Goal: Task Accomplishment & Management: Manage account settings

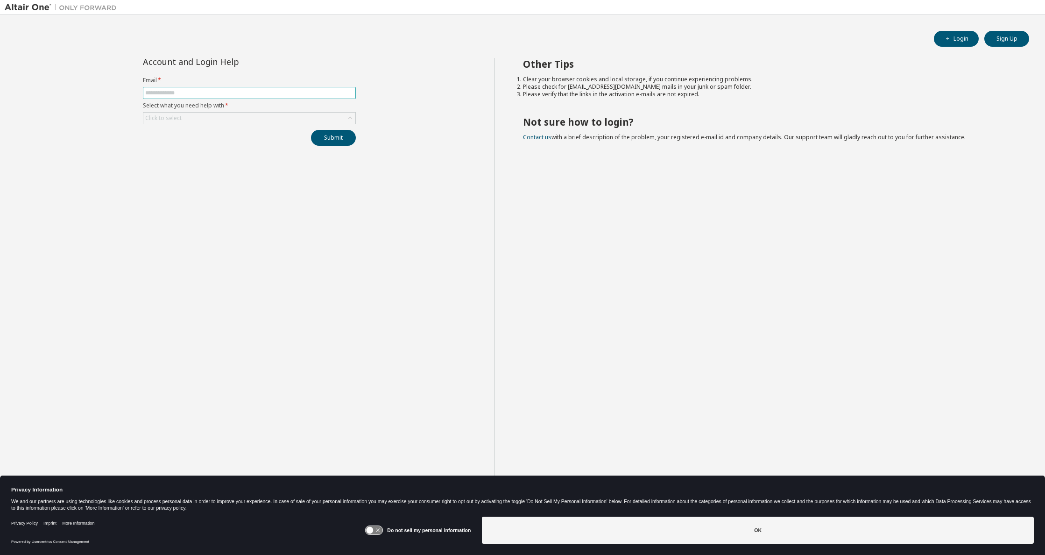
click at [205, 97] on span at bounding box center [249, 93] width 213 height 12
click at [206, 94] on input "text" at bounding box center [249, 92] width 208 height 7
type input "**********"
click at [233, 120] on div "Click to select" at bounding box center [249, 118] width 212 height 11
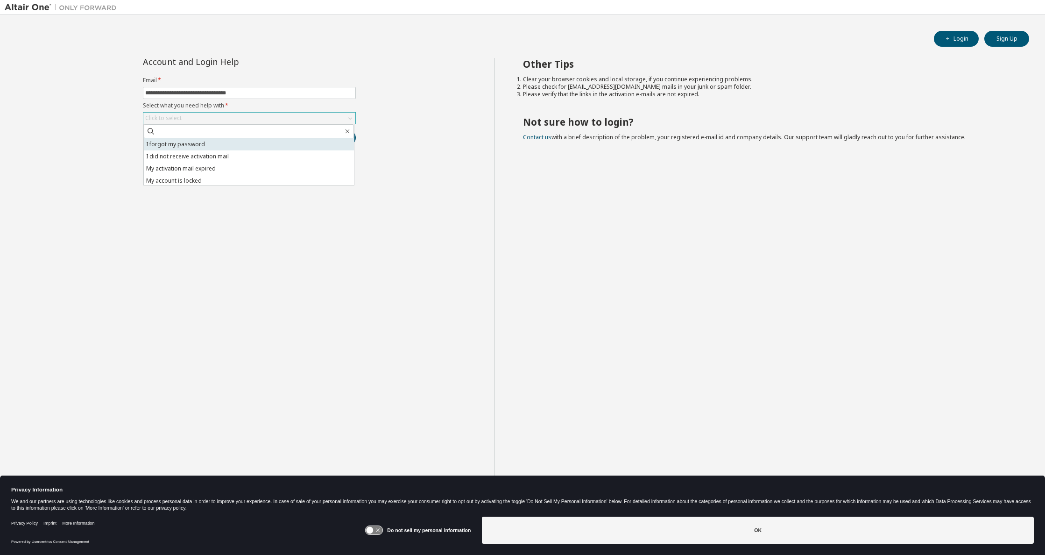
click at [226, 147] on li "I forgot my password" at bounding box center [249, 144] width 210 height 12
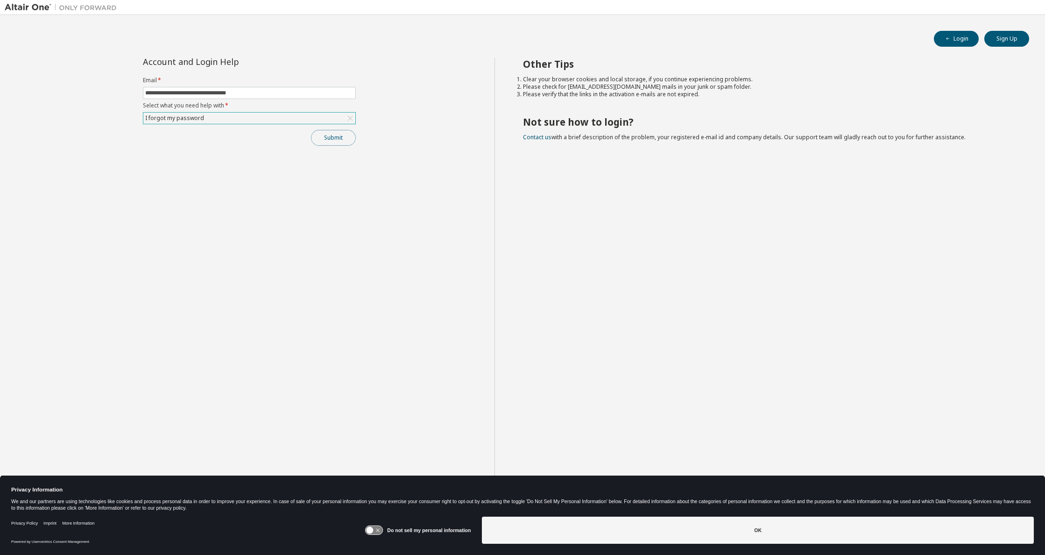
click at [331, 138] on button "Submit" at bounding box center [333, 138] width 45 height 16
click at [330, 138] on button "Submit" at bounding box center [333, 138] width 45 height 16
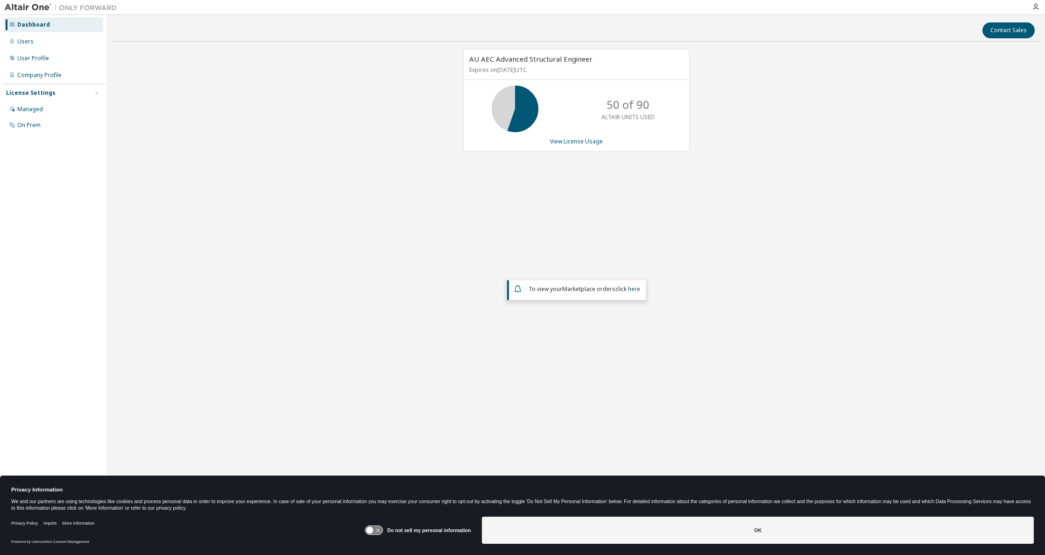
click at [302, 202] on div "AU AEC Advanced Structural Engineer Expires on [DATE] UTC 50 of 90 ALTAIR UNITS…" at bounding box center [576, 229] width 929 height 361
click at [590, 138] on link "View License Usage" at bounding box center [576, 141] width 53 height 8
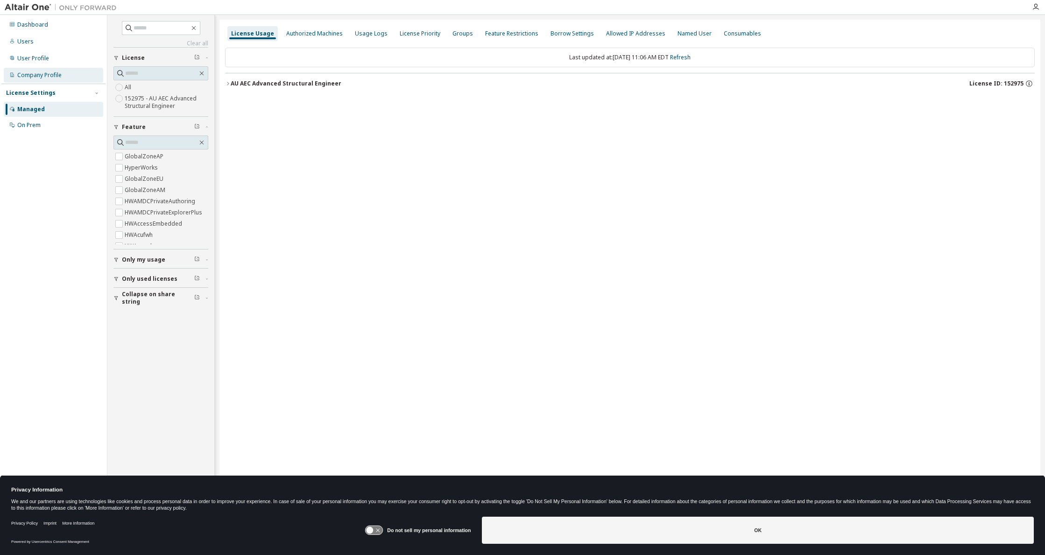
click at [43, 72] on div "Company Profile" at bounding box center [39, 74] width 44 height 7
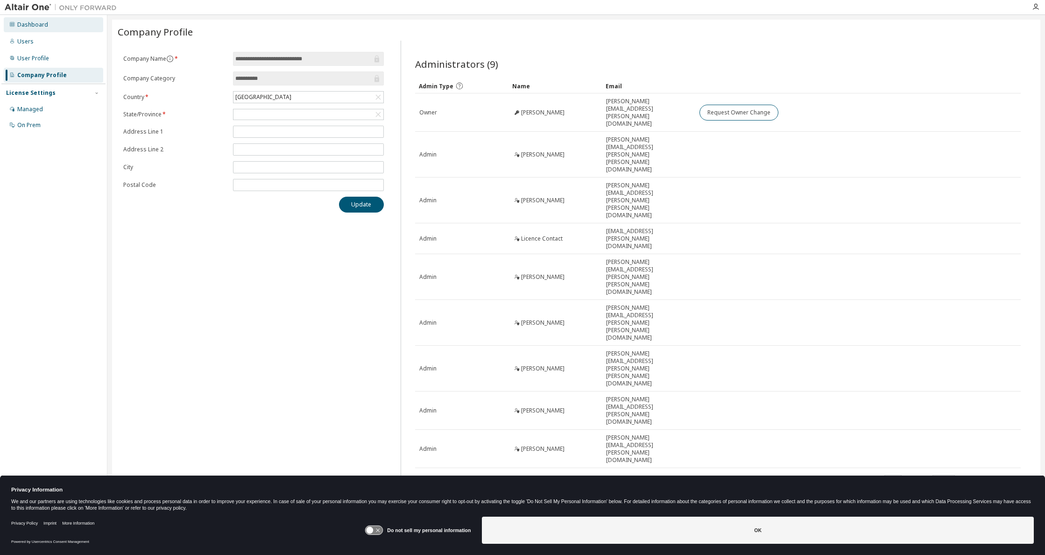
click at [47, 24] on div "Dashboard" at bounding box center [53, 24] width 99 height 15
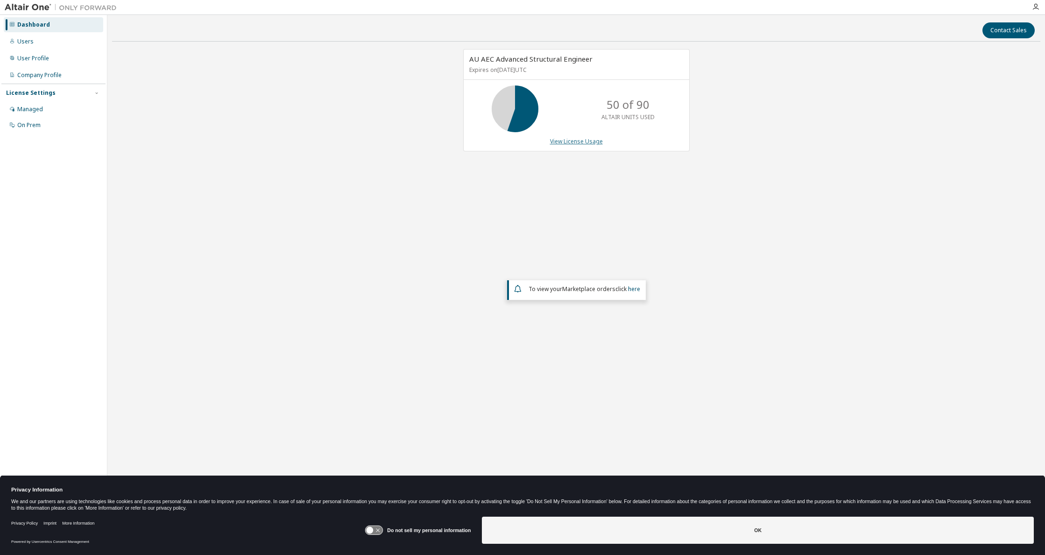
click at [583, 141] on link "View License Usage" at bounding box center [576, 141] width 53 height 8
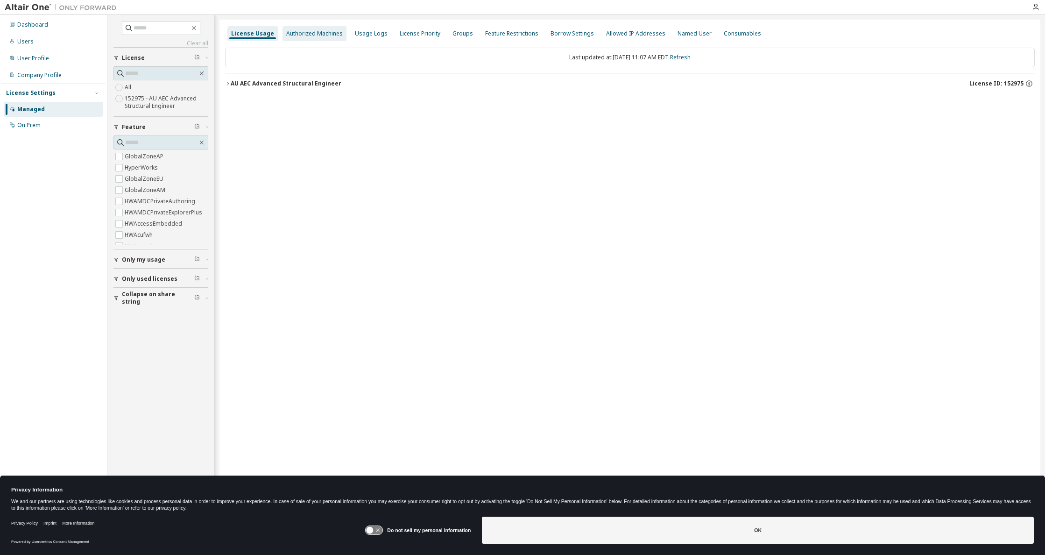
click at [322, 38] on div "Authorized Machines" at bounding box center [315, 33] width 64 height 15
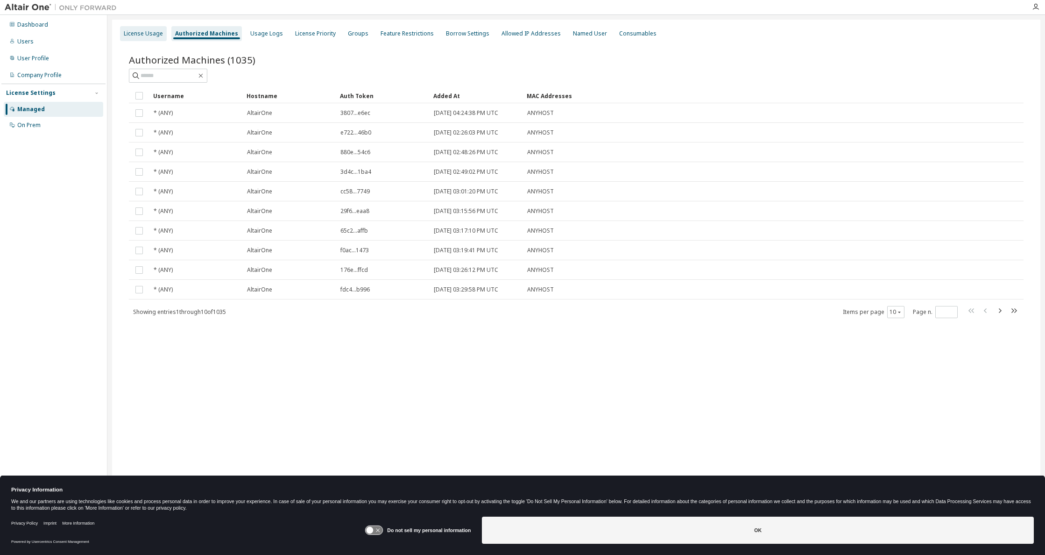
click at [152, 31] on div "License Usage" at bounding box center [143, 33] width 39 height 7
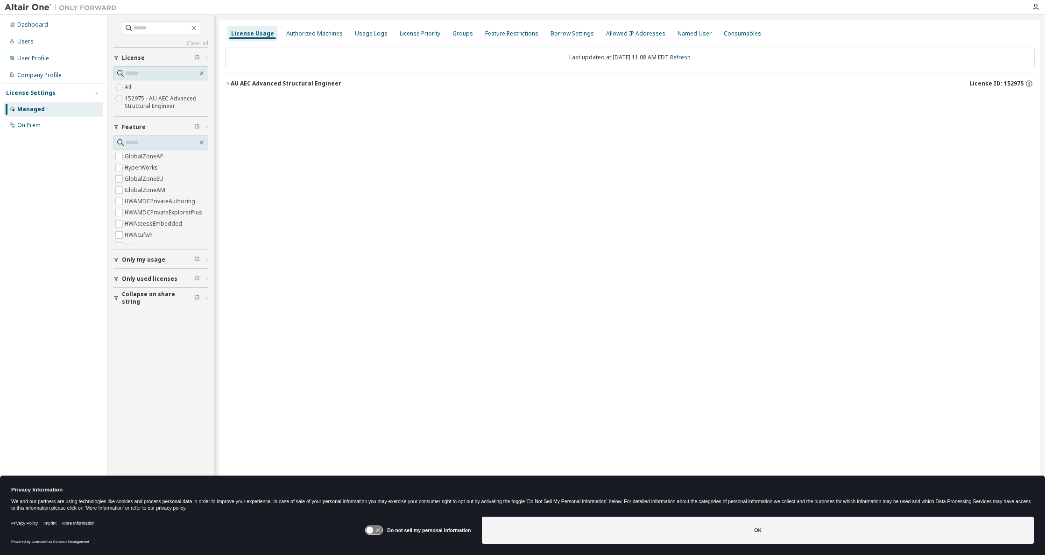
click at [168, 277] on span "Only used licenses" at bounding box center [150, 278] width 56 height 7
click at [134, 293] on div "Yes No" at bounding box center [161, 298] width 95 height 22
click at [129, 292] on label "Yes" at bounding box center [130, 292] width 11 height 11
click at [150, 217] on span "Only used licenses" at bounding box center [150, 218] width 56 height 7
click at [189, 43] on link "Clear all" at bounding box center [161, 43] width 95 height 7
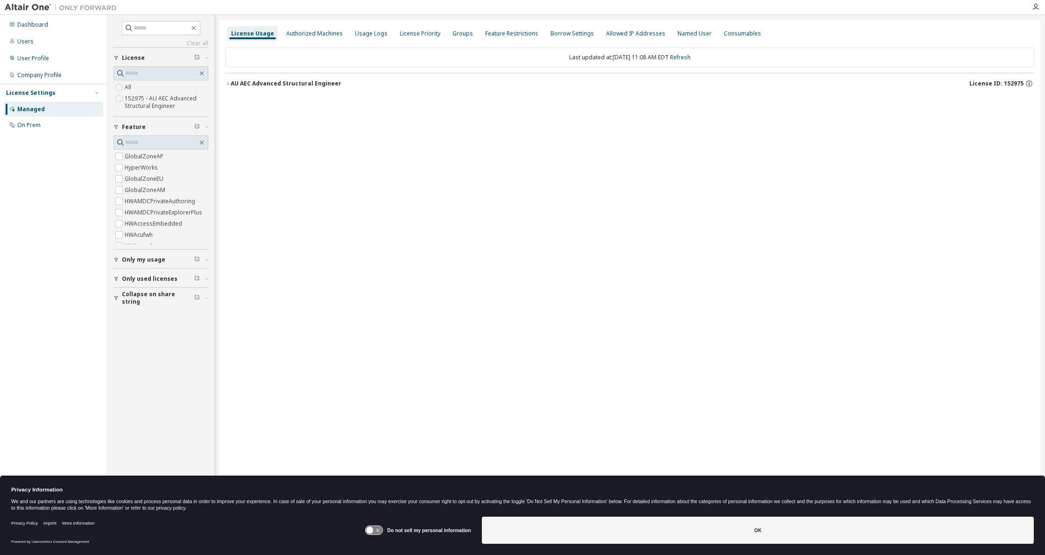
click at [148, 100] on label "152975 - AU AEC Advanced Structural Engineer" at bounding box center [167, 102] width 84 height 19
click at [266, 78] on button "AU AEC Advanced Structural Engineer License ID: 152975" at bounding box center [630, 83] width 810 height 21
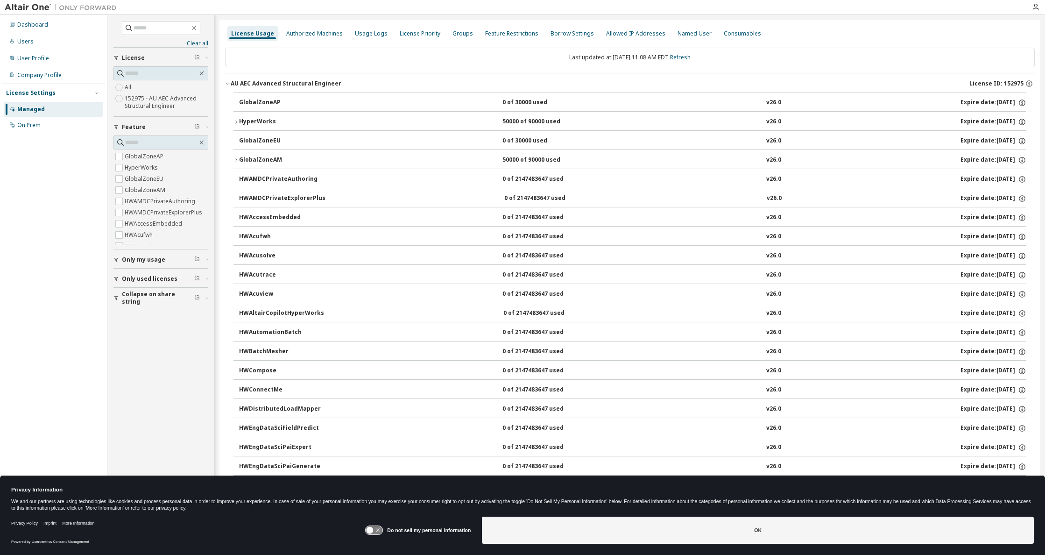
click at [235, 118] on button "HyperWorks 50000 of 90000 used v26.0 Expire date: 2025-09-30" at bounding box center [630, 122] width 793 height 21
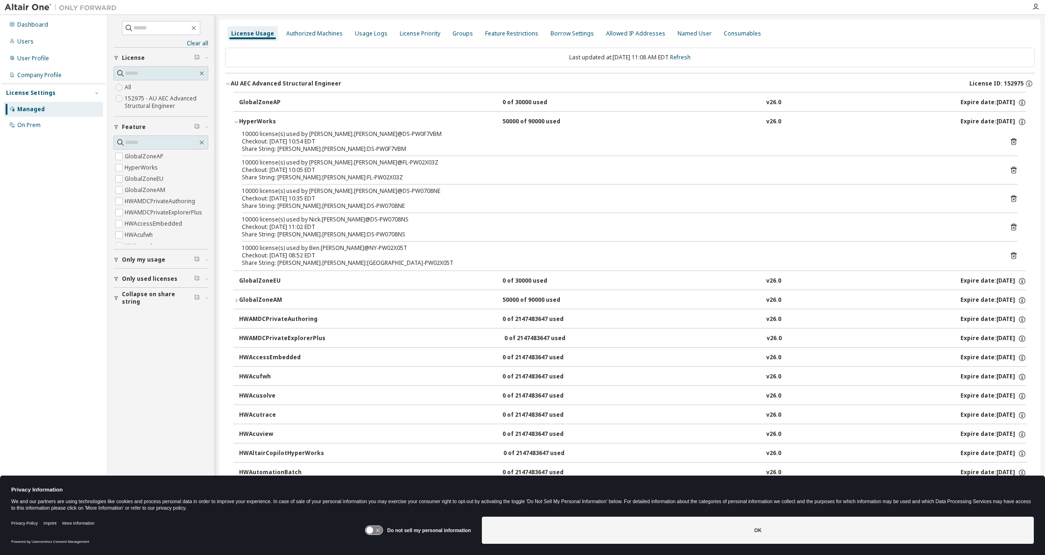
click at [235, 122] on icon "button" at bounding box center [237, 122] width 6 height 6
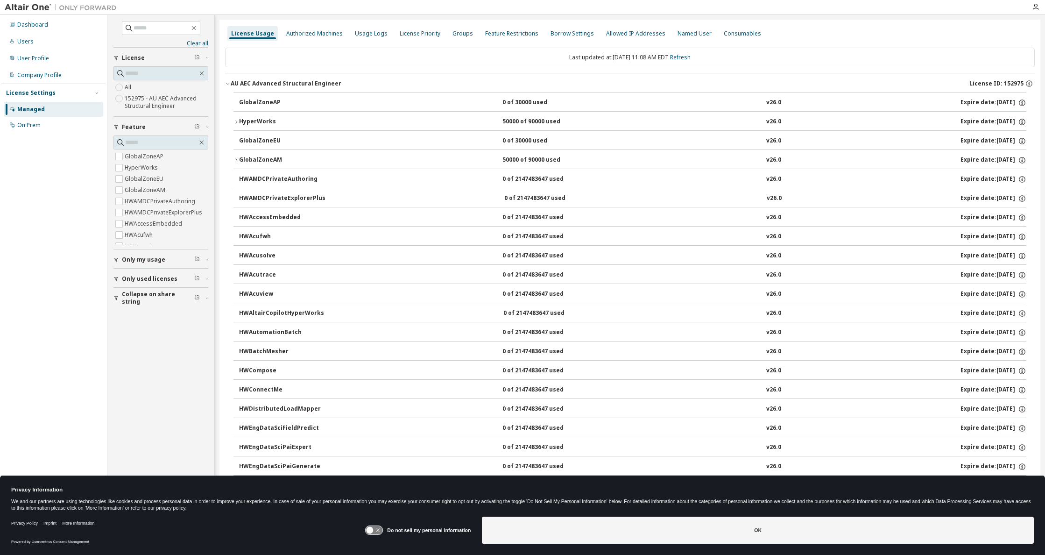
click at [237, 159] on icon "button" at bounding box center [237, 160] width 6 height 6
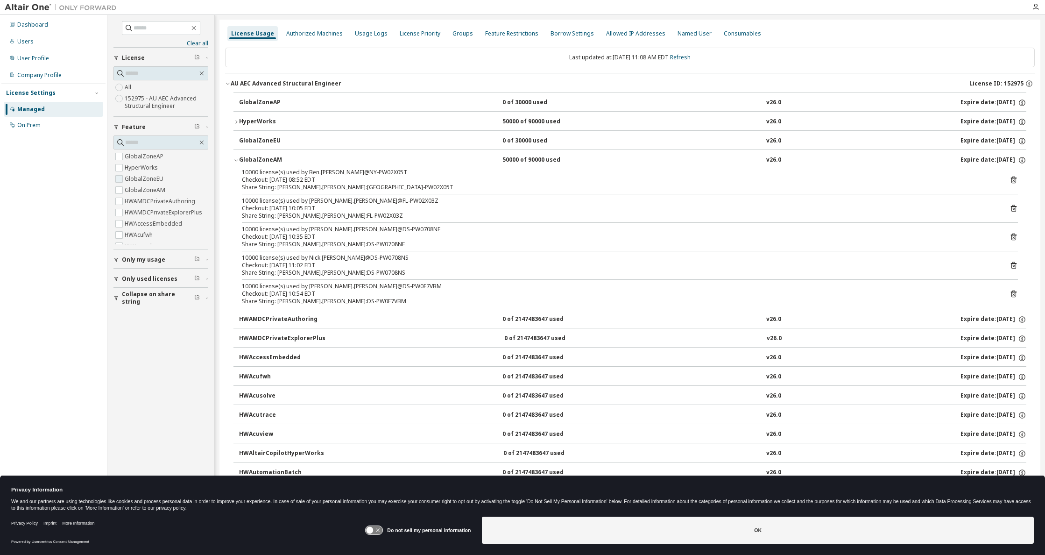
click at [144, 177] on label "GlobalZoneEU" at bounding box center [145, 178] width 41 height 11
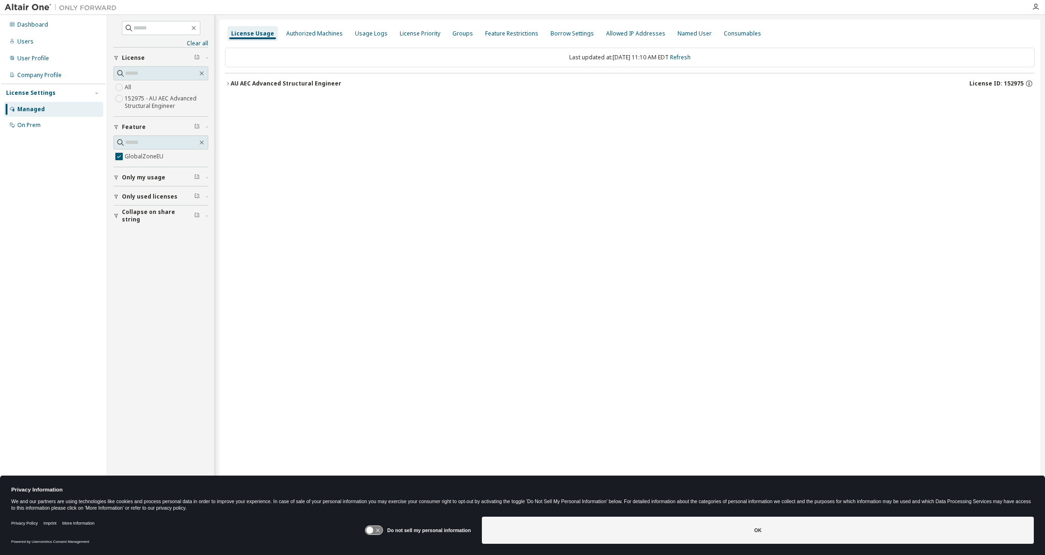
click at [337, 81] on div "AU AEC Advanced Structural Engineer License ID: 152975" at bounding box center [633, 83] width 804 height 8
click at [362, 30] on div "Usage Logs" at bounding box center [371, 33] width 33 height 7
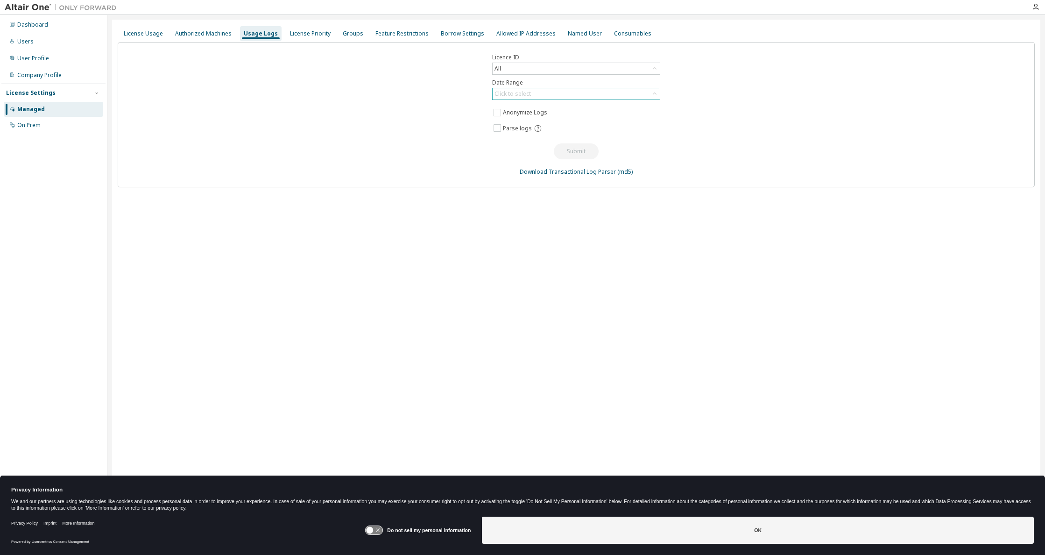
click at [554, 91] on div "Click to select" at bounding box center [576, 93] width 167 height 11
click at [554, 121] on li "Last 30 days" at bounding box center [575, 120] width 165 height 12
click at [573, 153] on button "Submit" at bounding box center [576, 151] width 45 height 16
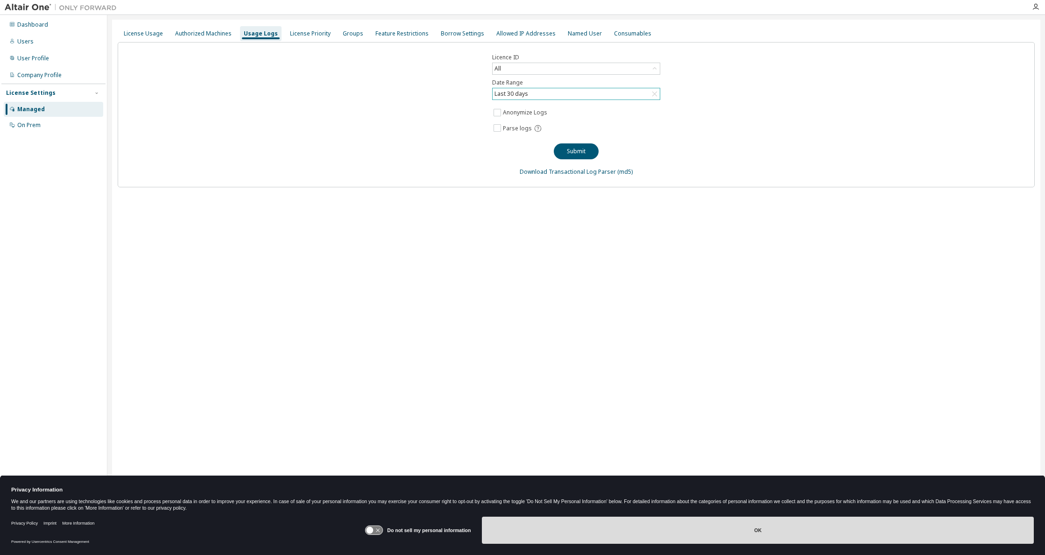
click at [717, 540] on button "OK" at bounding box center [758, 530] width 552 height 27
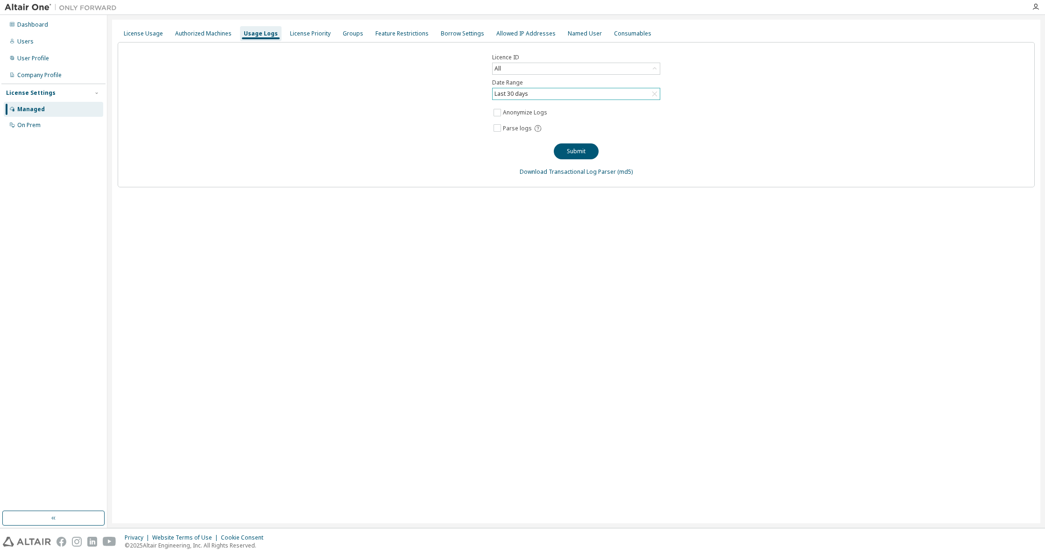
click at [292, 26] on div "License Usage Authorized Machines Usage Logs License Priority Groups Feature Re…" at bounding box center [576, 33] width 917 height 17
click at [294, 29] on div "License Priority" at bounding box center [310, 33] width 48 height 15
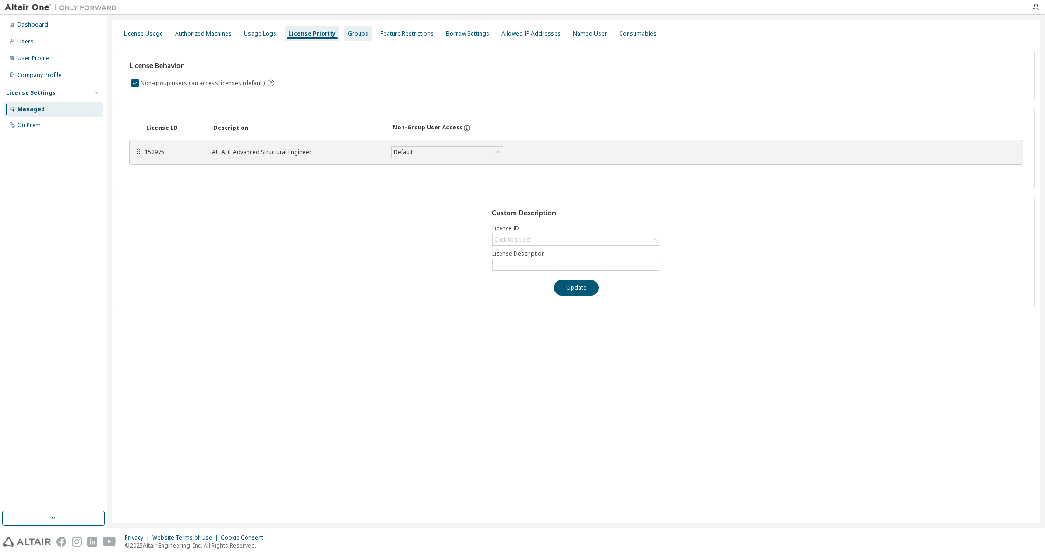
click at [348, 30] on div "Groups" at bounding box center [358, 33] width 21 height 7
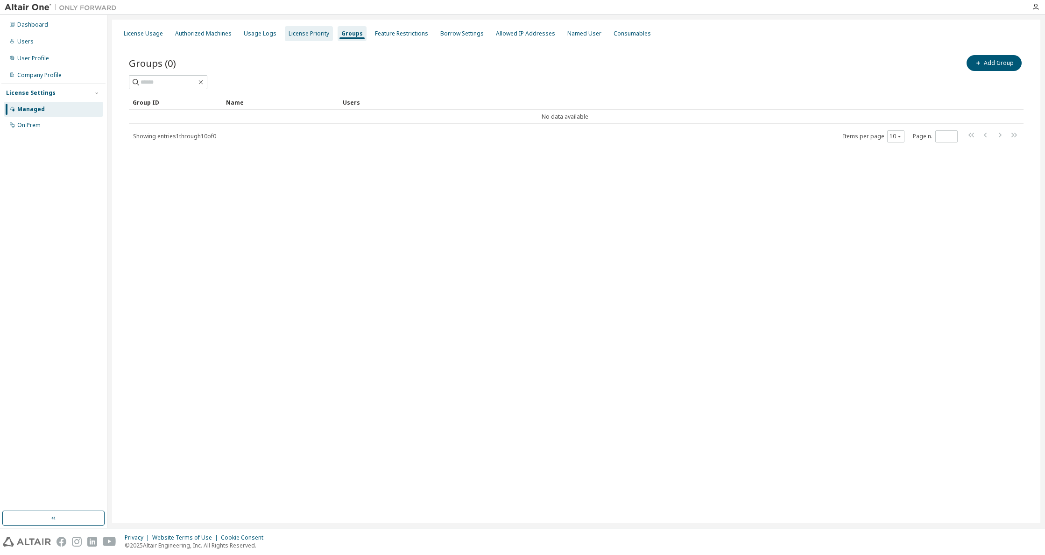
click at [306, 34] on div "License Priority" at bounding box center [309, 33] width 41 height 7
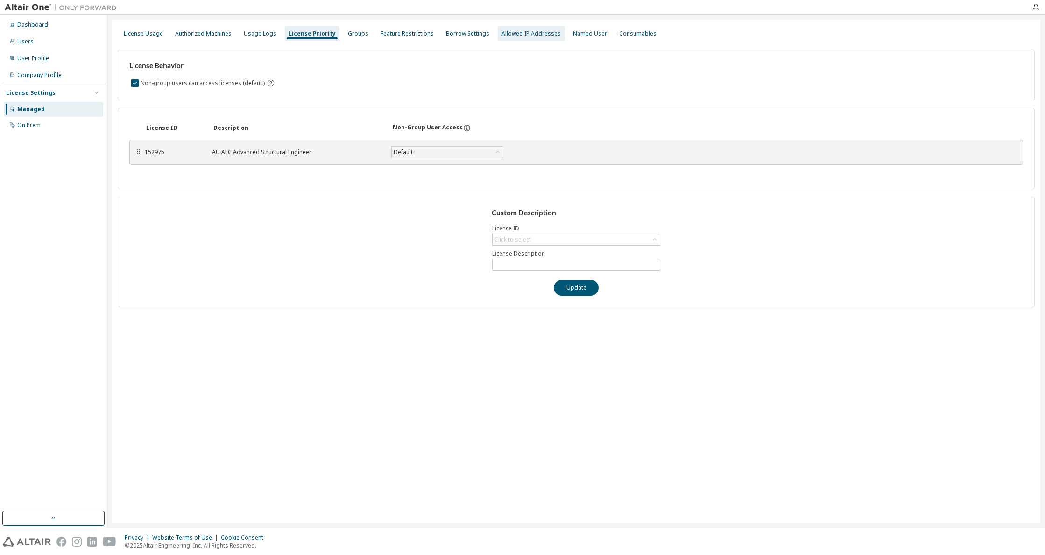
click at [524, 34] on div "Allowed IP Addresses" at bounding box center [531, 33] width 59 height 7
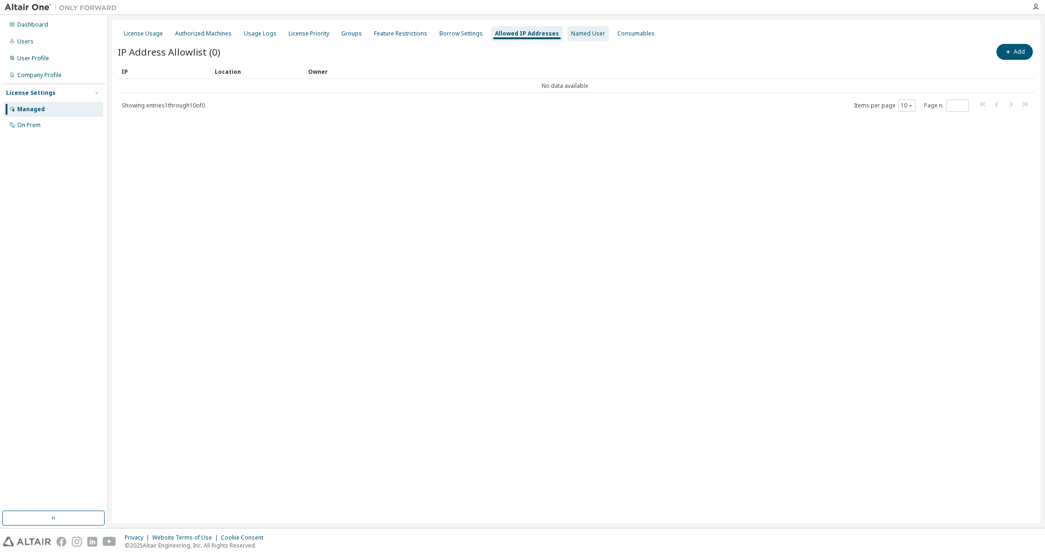
click at [583, 35] on div "Named User" at bounding box center [588, 33] width 34 height 7
click at [612, 28] on div "Consumables" at bounding box center [634, 33] width 45 height 15
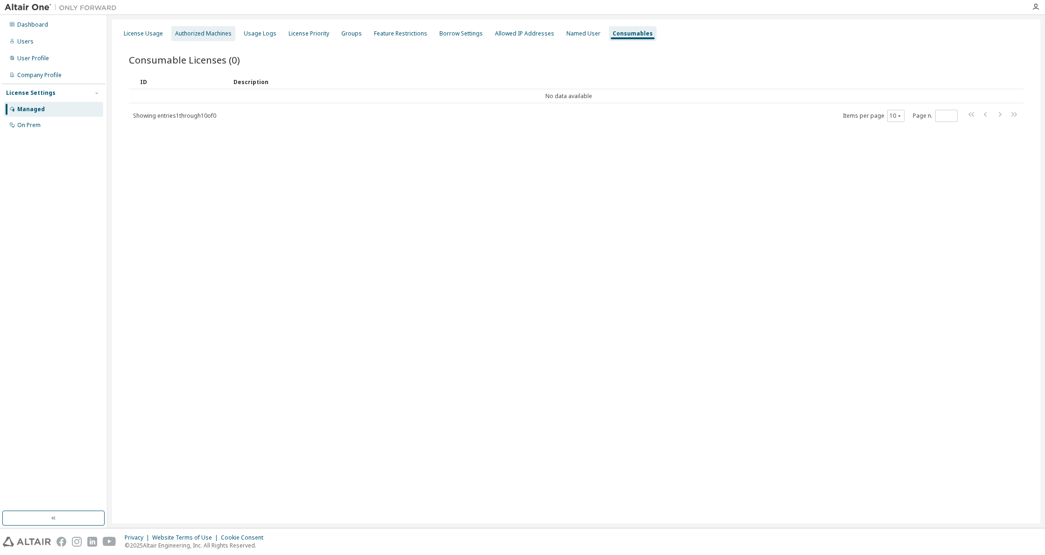
click at [224, 36] on div "Authorized Machines" at bounding box center [203, 33] width 57 height 7
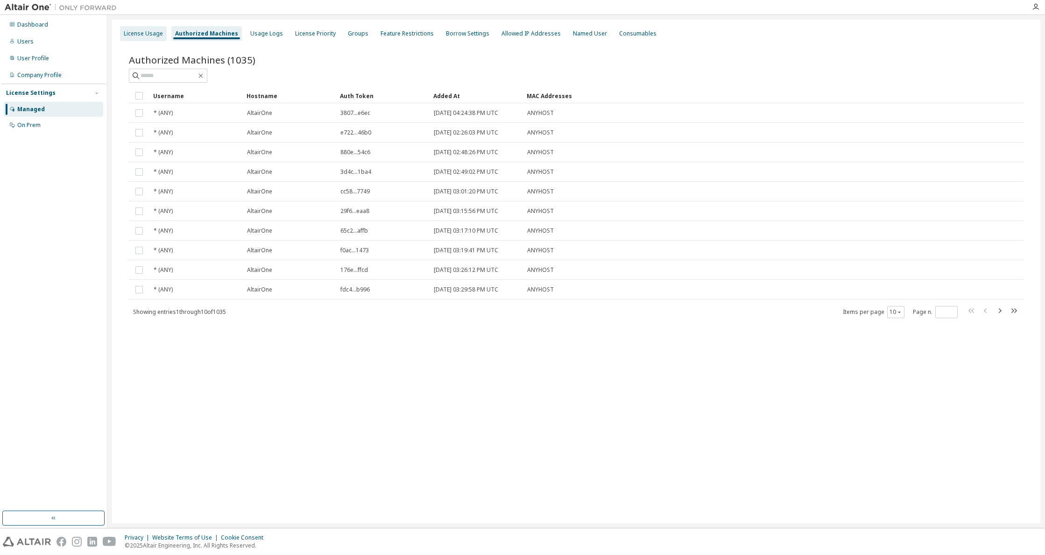
click at [123, 31] on div "License Usage" at bounding box center [143, 33] width 47 height 15
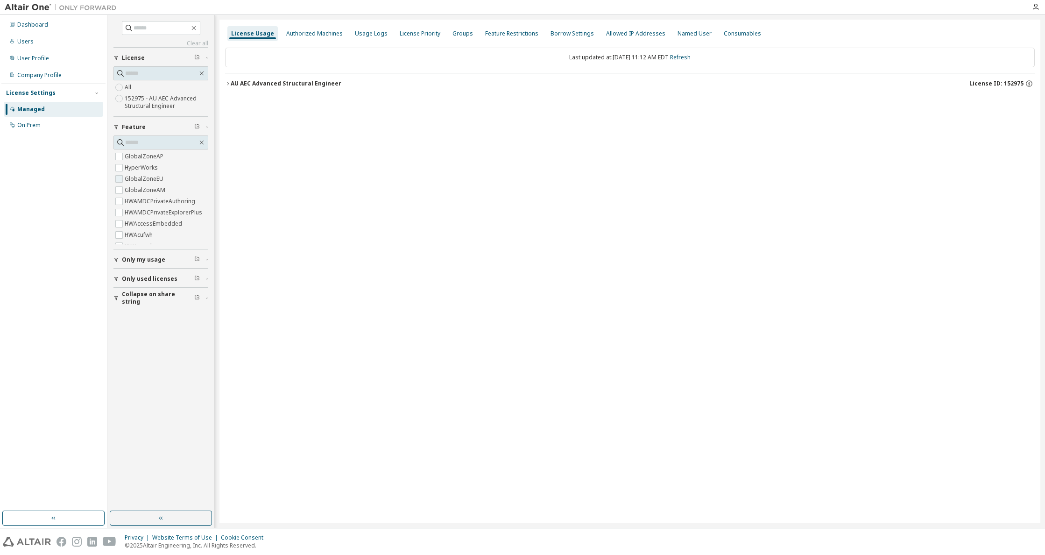
click at [151, 178] on label "GlobalZoneEU" at bounding box center [145, 178] width 41 height 11
click at [376, 40] on div "Usage Logs" at bounding box center [371, 33] width 40 height 15
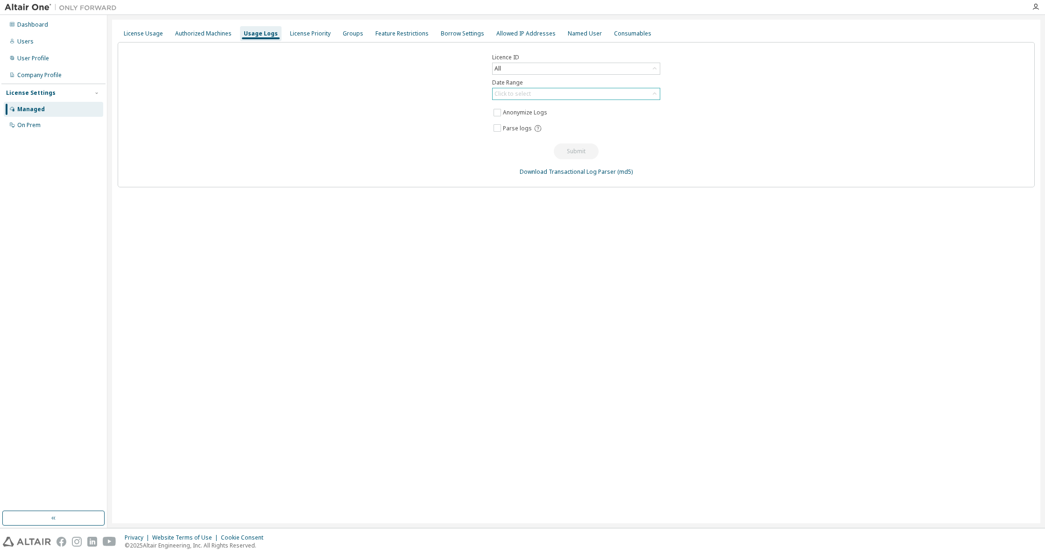
click at [562, 96] on div "Click to select" at bounding box center [576, 93] width 167 height 11
click at [557, 143] on li "Custom Date Range" at bounding box center [575, 144] width 165 height 12
click at [655, 111] on icon at bounding box center [653, 111] width 9 height 9
click at [640, 111] on input "**********" at bounding box center [572, 111] width 154 height 9
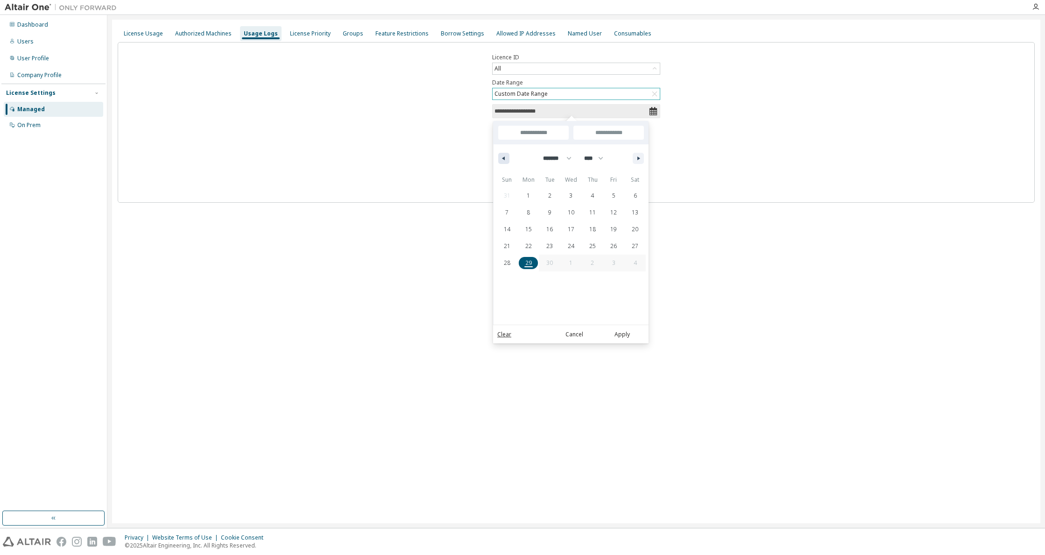
click at [503, 160] on icon "button" at bounding box center [502, 158] width 5 height 4
select select "*"
click at [611, 196] on span "1" at bounding box center [614, 196] width 21 height 12
type input "*"
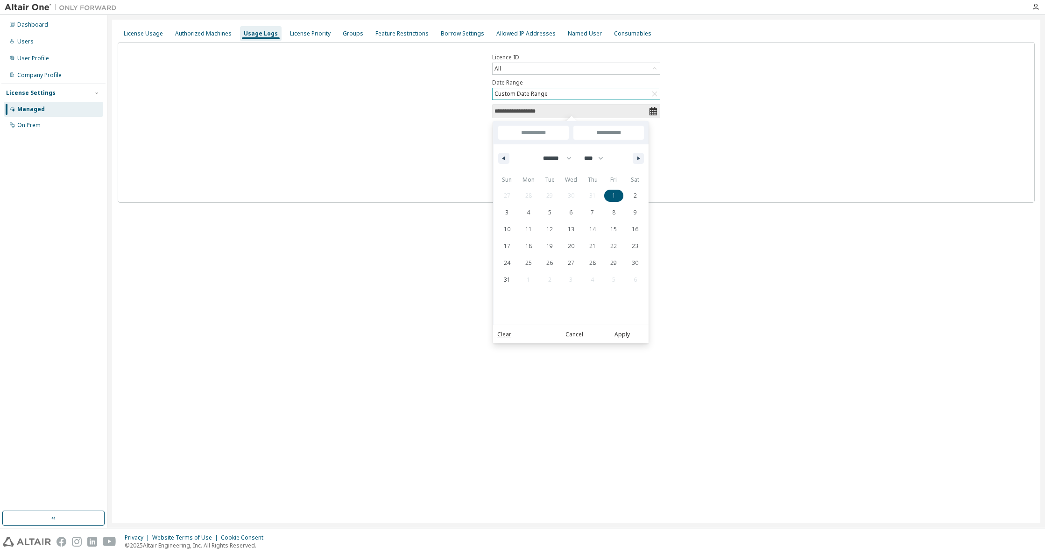
type input "**********"
click at [639, 163] on button "button" at bounding box center [638, 158] width 11 height 11
select select "*"
click at [530, 262] on span "29" at bounding box center [529, 263] width 7 height 17
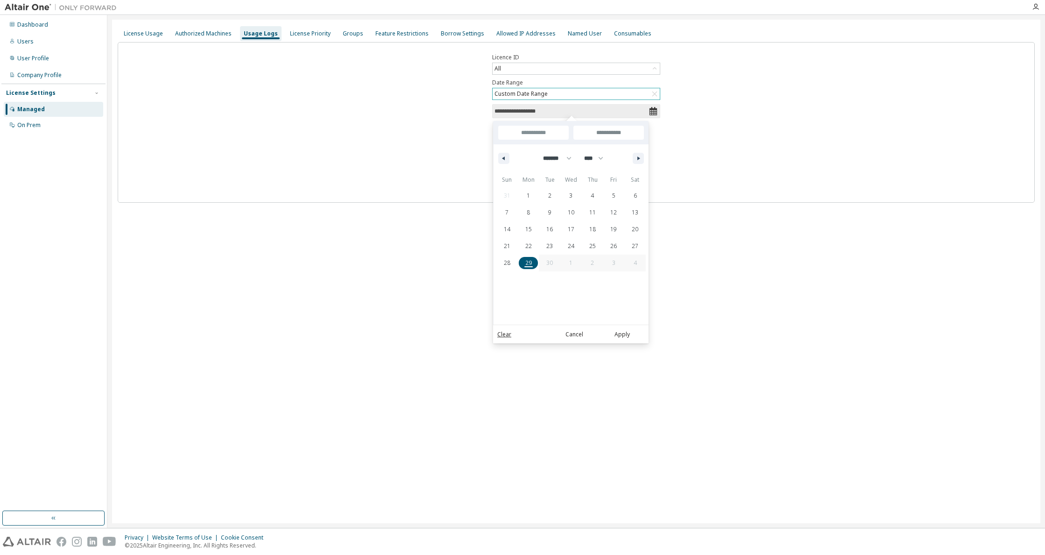
type input "**"
type input "**********"
select select "*"
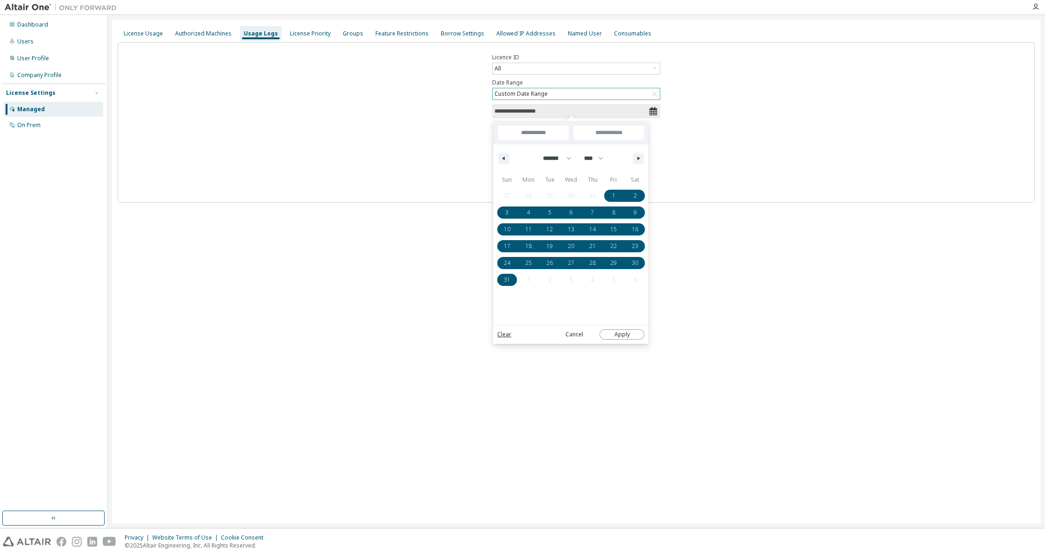
click at [624, 335] on button "Apply" at bounding box center [622, 334] width 45 height 10
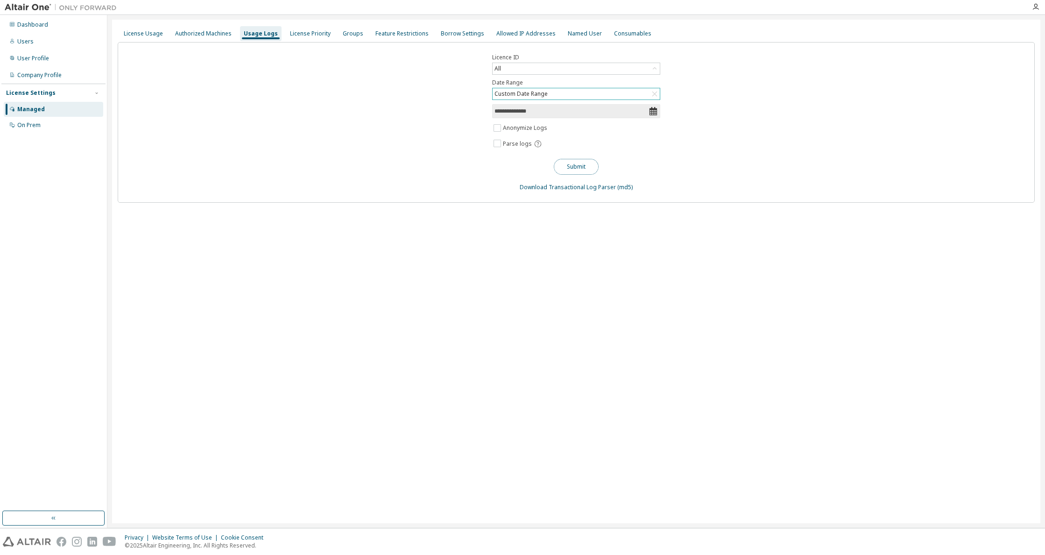
click at [590, 168] on button "Submit" at bounding box center [576, 167] width 45 height 16
click at [32, 26] on div "Dashboard" at bounding box center [32, 24] width 31 height 7
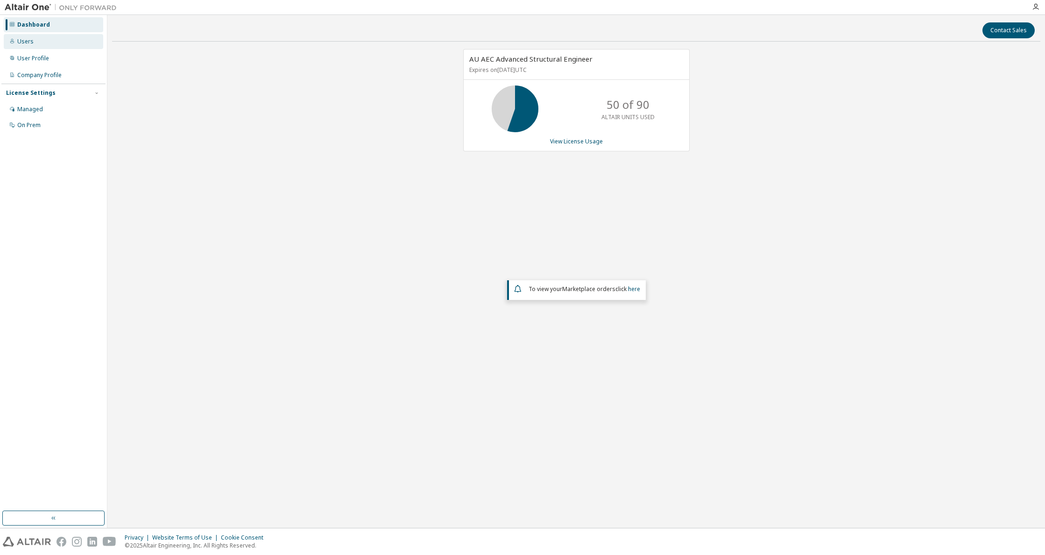
click at [50, 45] on div "Users" at bounding box center [53, 41] width 99 height 15
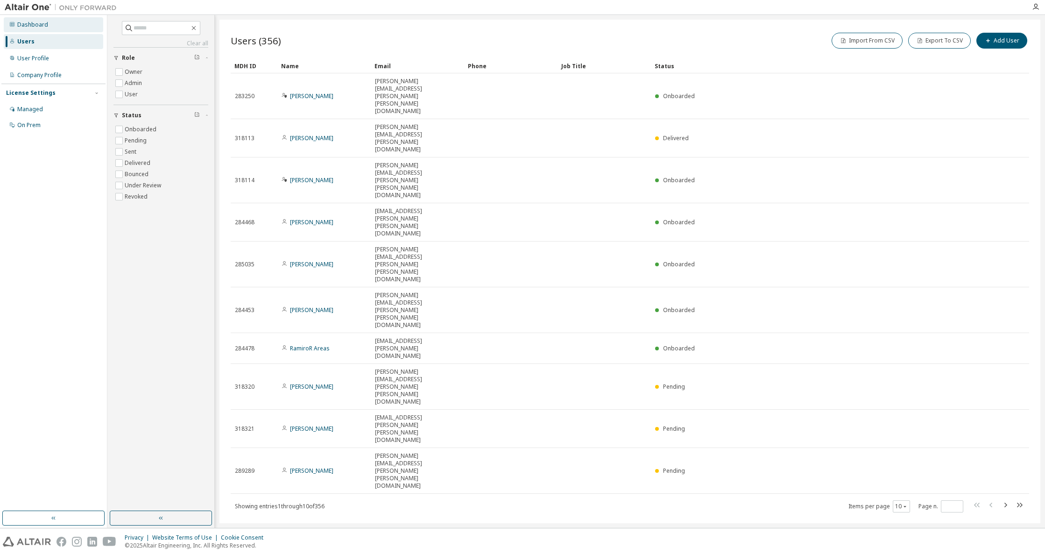
click at [31, 22] on div "Dashboard" at bounding box center [32, 24] width 31 height 7
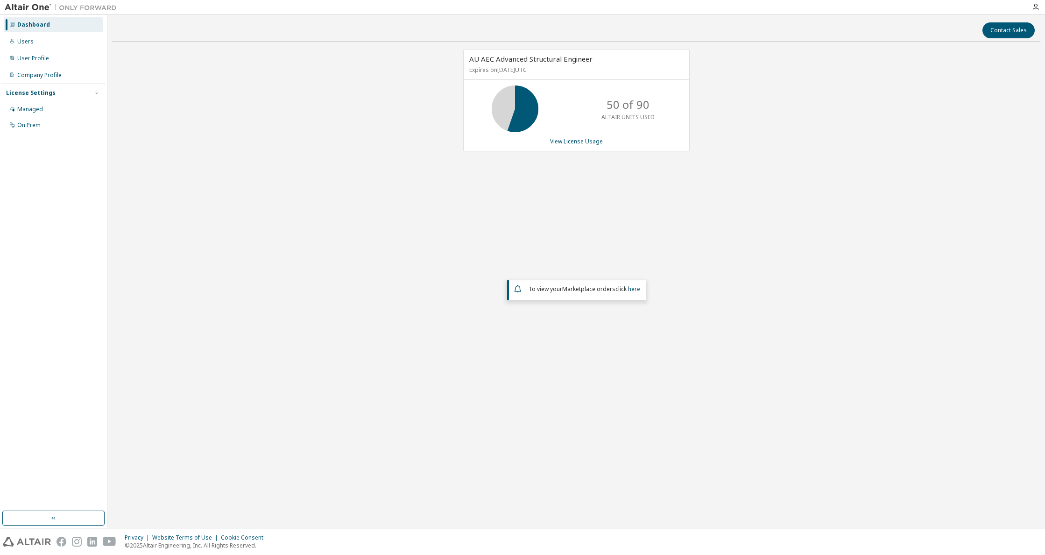
click at [30, 4] on img at bounding box center [63, 7] width 117 height 9
click at [102, 5] on img at bounding box center [63, 7] width 117 height 9
click at [1040, 4] on div at bounding box center [1036, 6] width 19 height 7
click at [1037, 7] on icon "button" at bounding box center [1035, 6] width 7 height 7
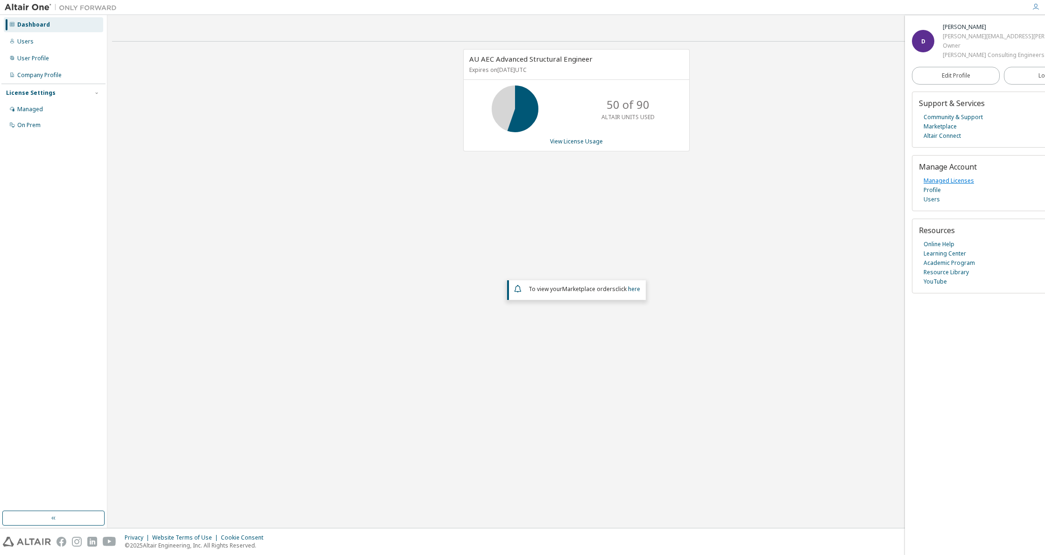
click at [965, 185] on link "Managed Licenses" at bounding box center [949, 180] width 50 height 9
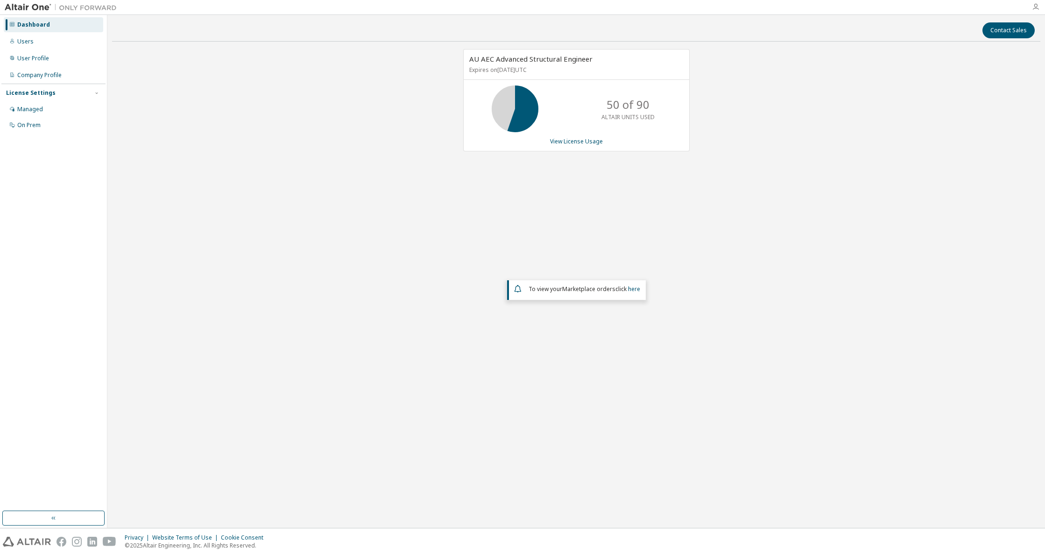
click at [1036, 7] on icon "button" at bounding box center [1035, 6] width 7 height 7
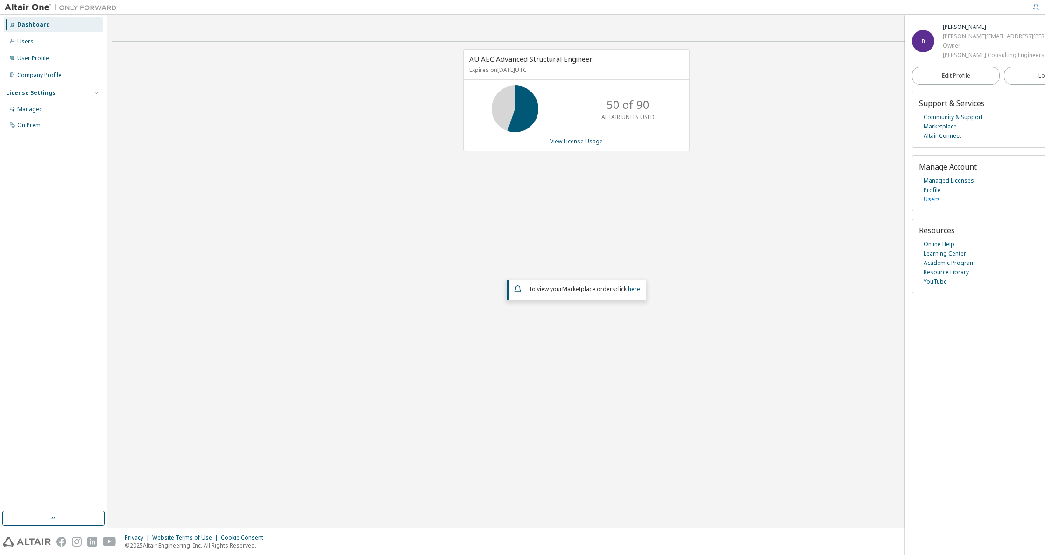
click at [933, 204] on link "Users" at bounding box center [932, 199] width 16 height 9
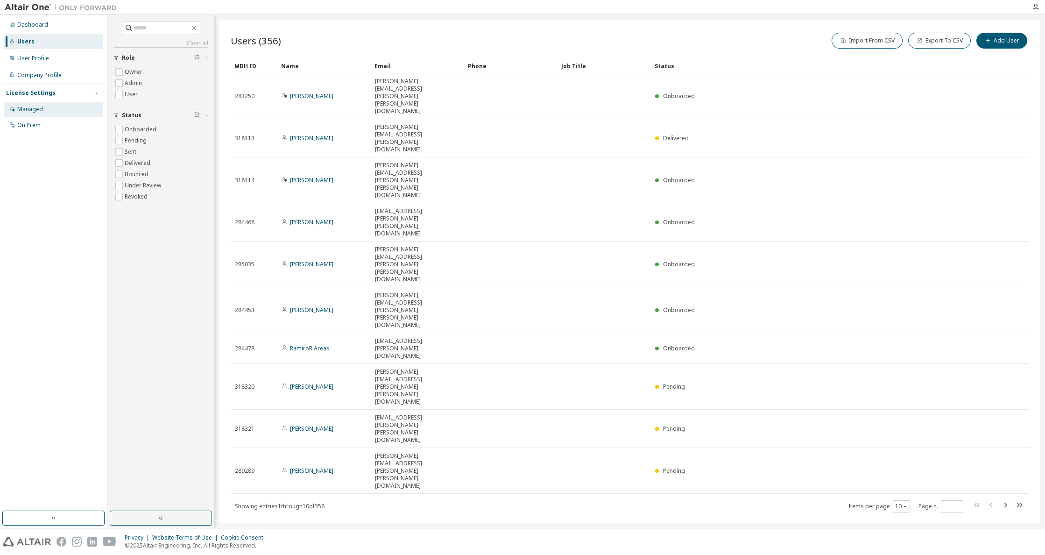
click at [45, 107] on div "Managed" at bounding box center [53, 109] width 99 height 15
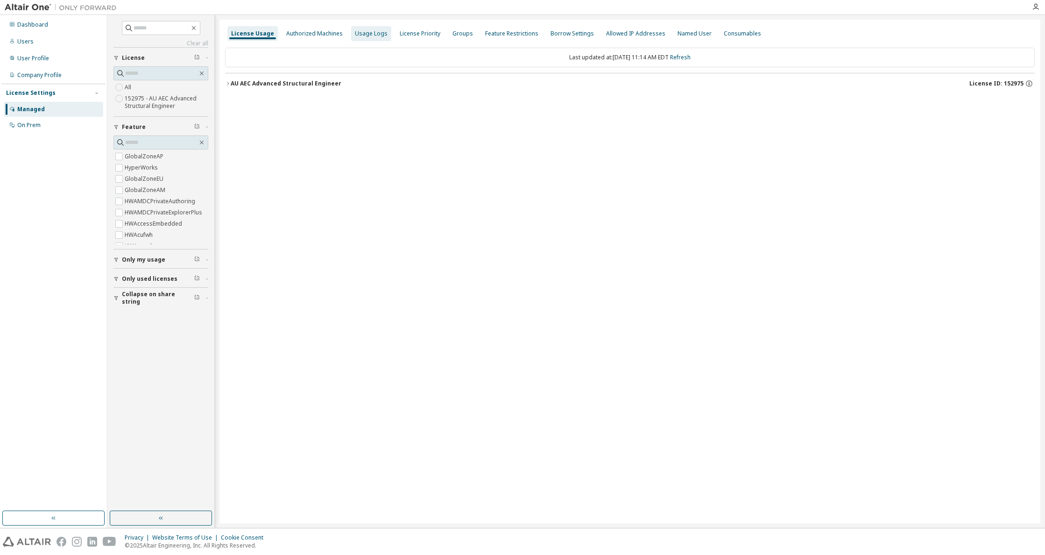
click at [358, 30] on div "Usage Logs" at bounding box center [371, 33] width 33 height 7
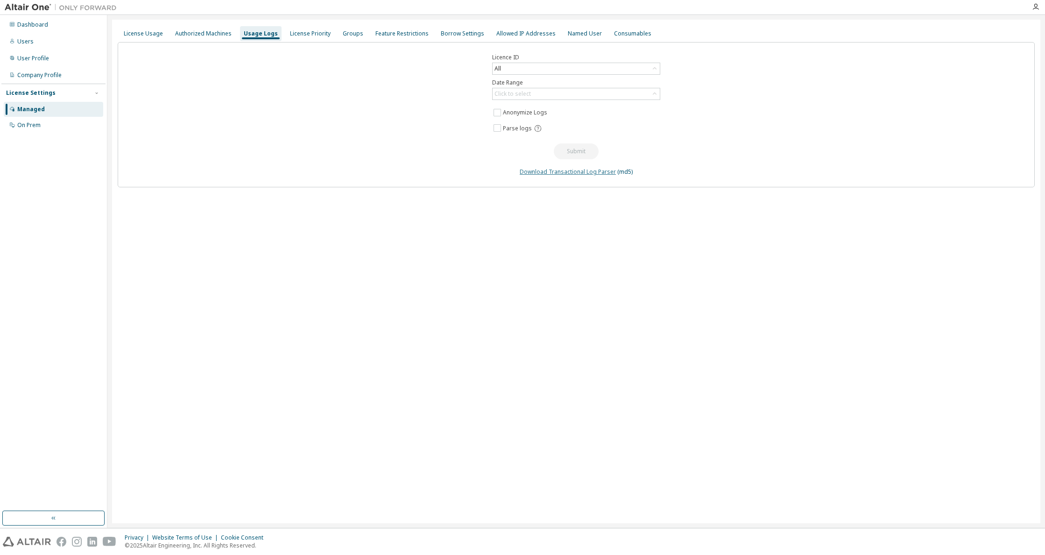
click at [554, 175] on link "Download Transactional Log Parser" at bounding box center [568, 172] width 96 height 8
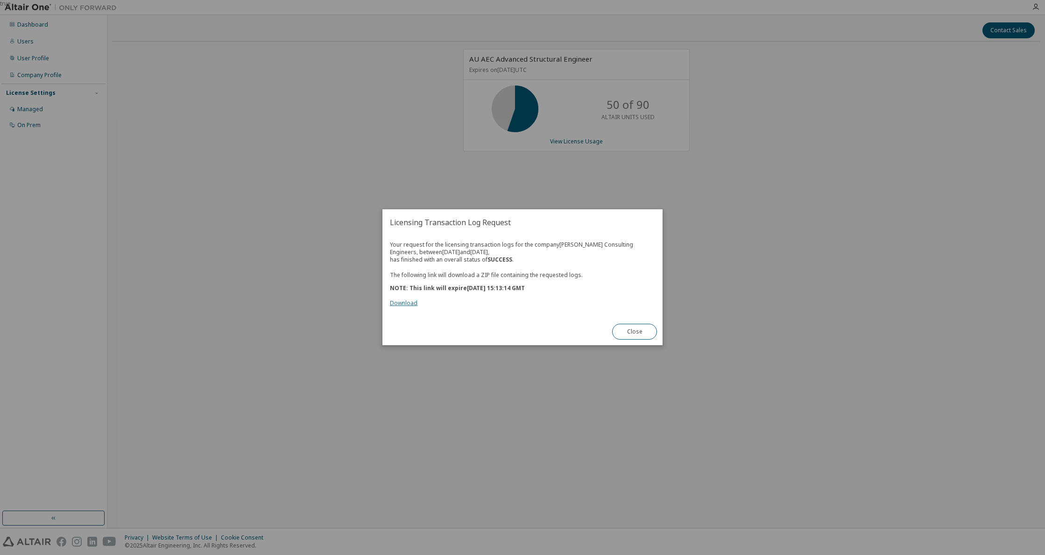
click at [411, 304] on link "Download" at bounding box center [404, 303] width 28 height 8
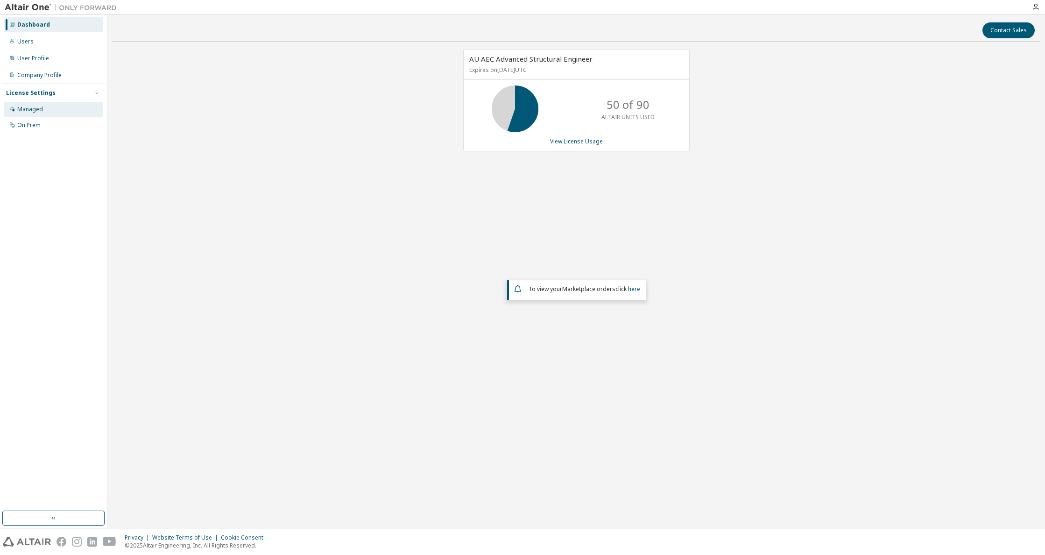
click at [34, 111] on div "Managed" at bounding box center [30, 109] width 26 height 7
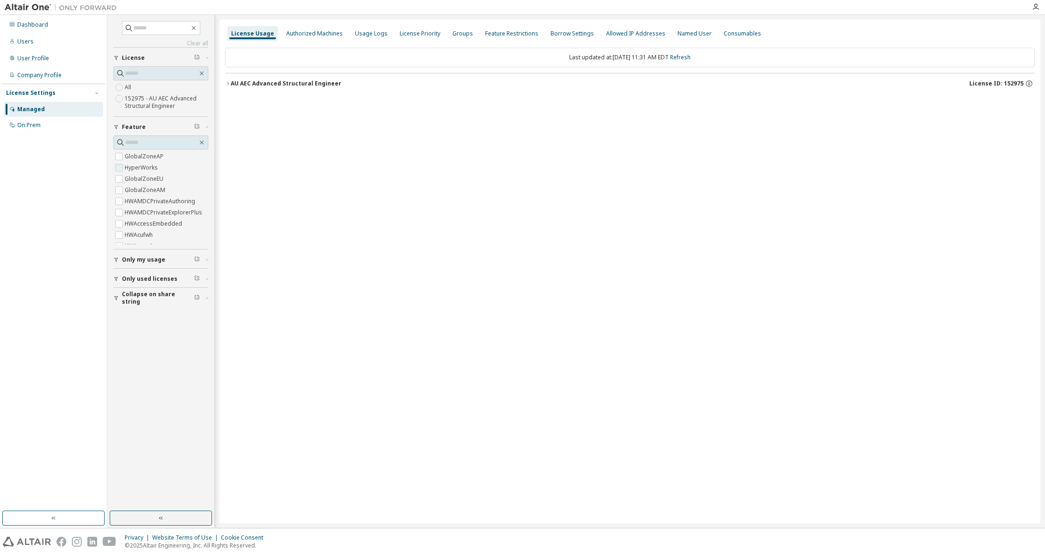
click at [149, 169] on label "HyperWorks" at bounding box center [142, 167] width 35 height 11
click at [270, 82] on div "AU AEC Advanced Structural Engineer" at bounding box center [286, 83] width 111 height 7
click at [297, 101] on div "HyperWorks" at bounding box center [281, 103] width 84 height 8
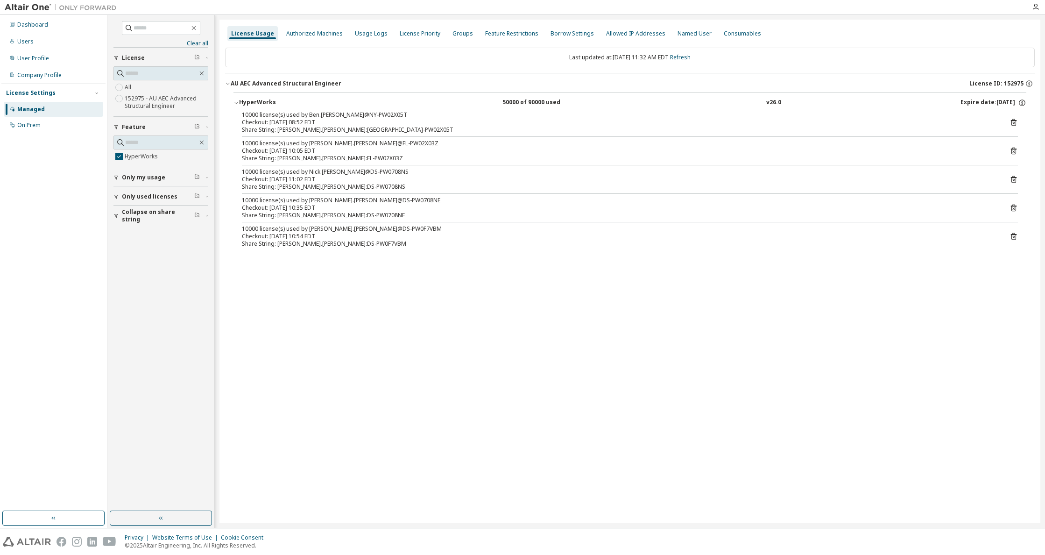
click at [320, 122] on div "Checkout: 2025-09-29 08:52 EDT" at bounding box center [619, 122] width 754 height 7
click at [28, 22] on div "Dashboard" at bounding box center [32, 24] width 31 height 7
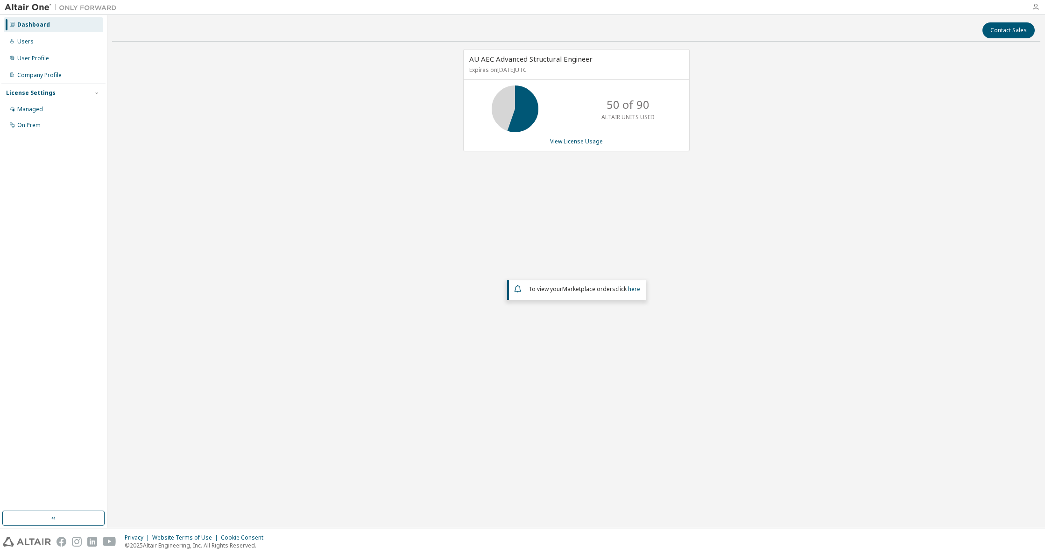
click at [1037, 9] on icon "button" at bounding box center [1035, 6] width 7 height 7
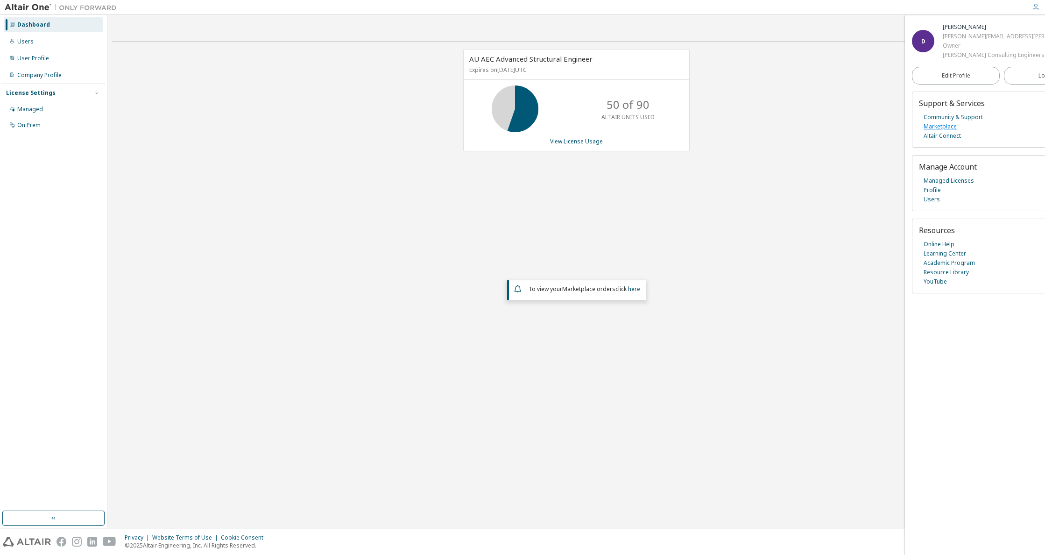
click at [938, 131] on link "Marketplace" at bounding box center [940, 126] width 33 height 9
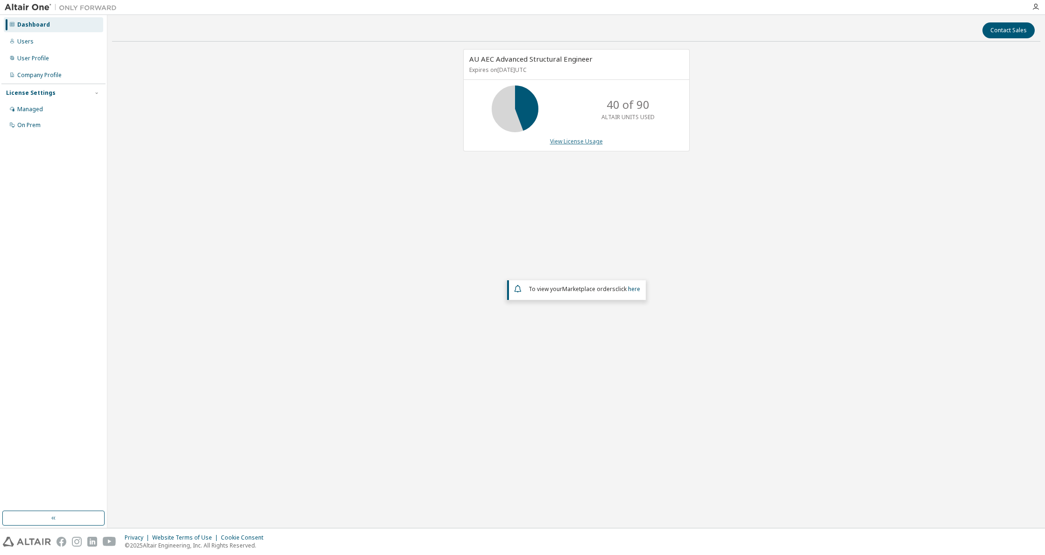
click at [568, 144] on link "View License Usage" at bounding box center [576, 141] width 53 height 8
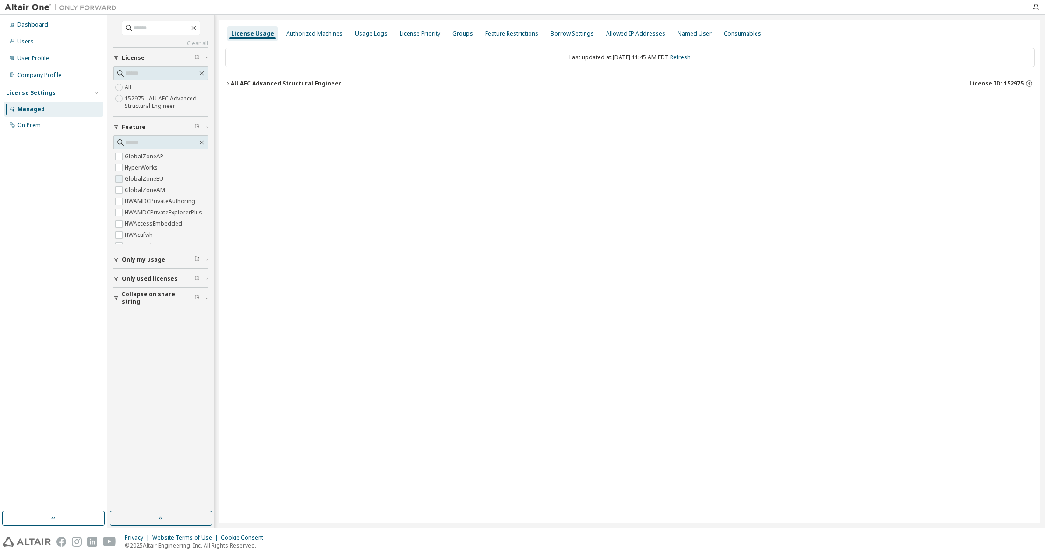
click at [150, 179] on label "GlobalZoneEU" at bounding box center [145, 178] width 41 height 11
click at [309, 81] on div "AU AEC Advanced Structural Engineer" at bounding box center [286, 83] width 111 height 7
click at [260, 100] on div "GlobalZoneEU" at bounding box center [281, 103] width 84 height 8
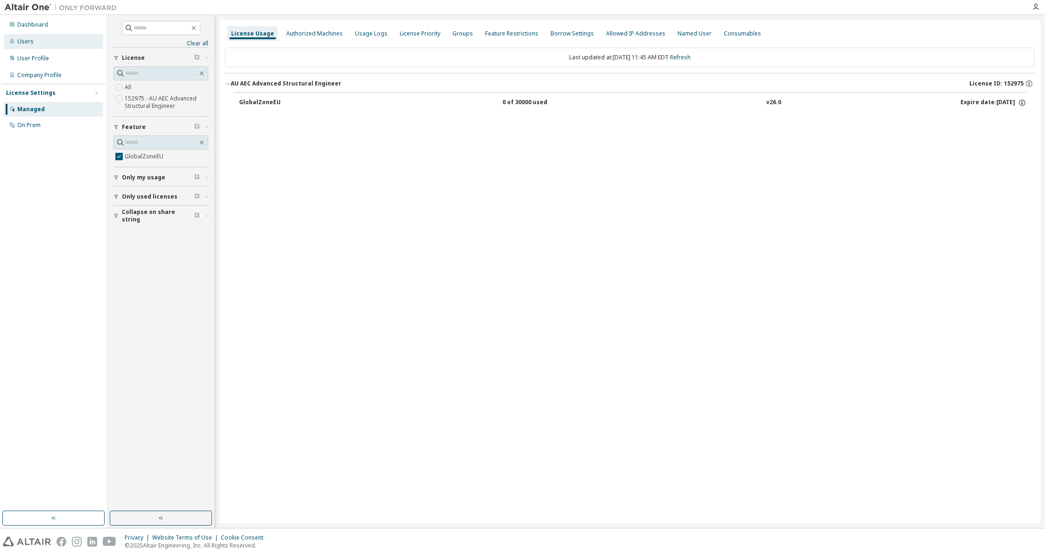
click at [41, 45] on div "Users" at bounding box center [53, 41] width 99 height 15
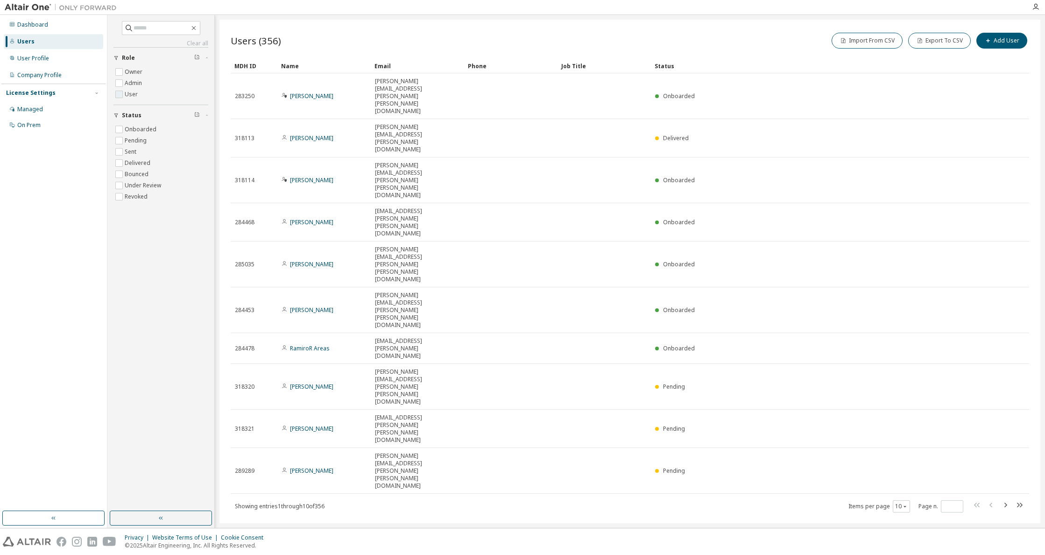
click at [132, 92] on label "User" at bounding box center [132, 94] width 15 height 11
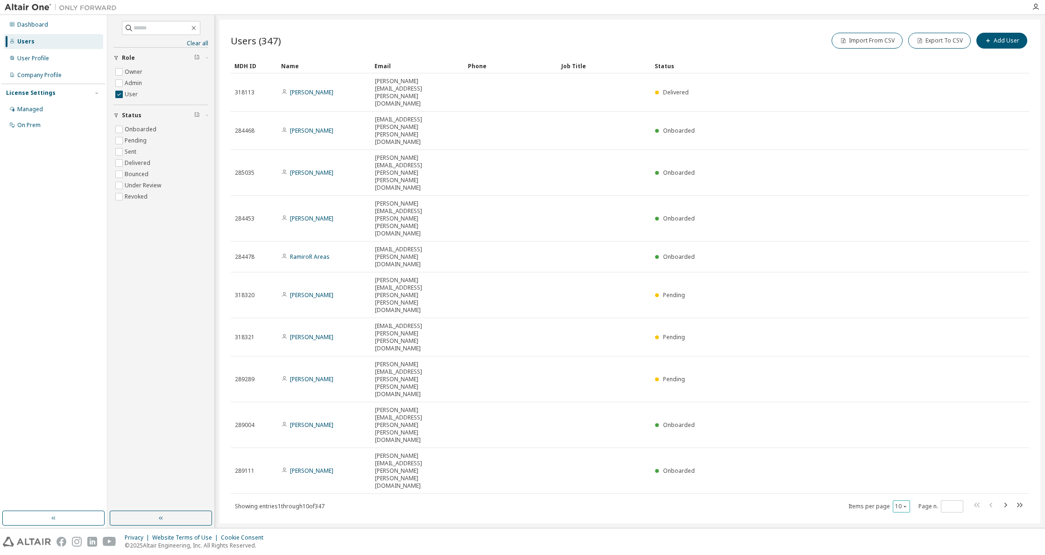
click at [905, 504] on icon "button" at bounding box center [905, 507] width 6 height 6
click at [902, 333] on div "100" at bounding box center [930, 332] width 75 height 11
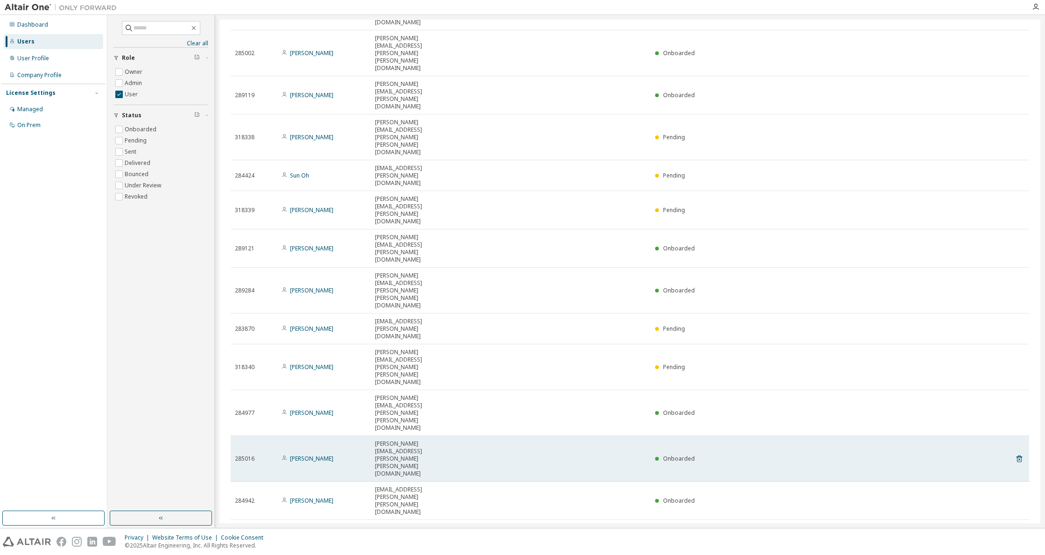
scroll to position [1488, 0]
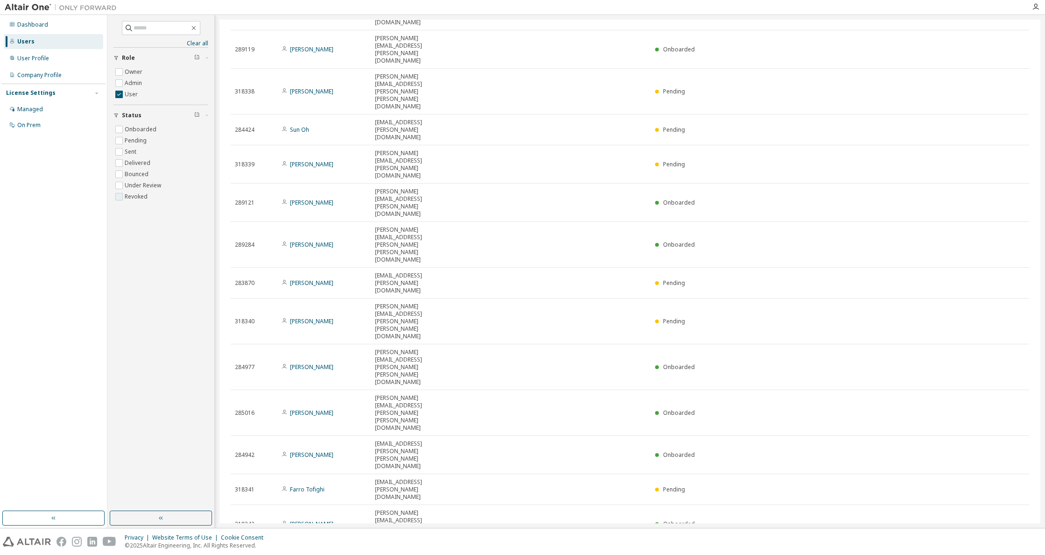
click at [143, 196] on label "Revoked" at bounding box center [137, 196] width 25 height 11
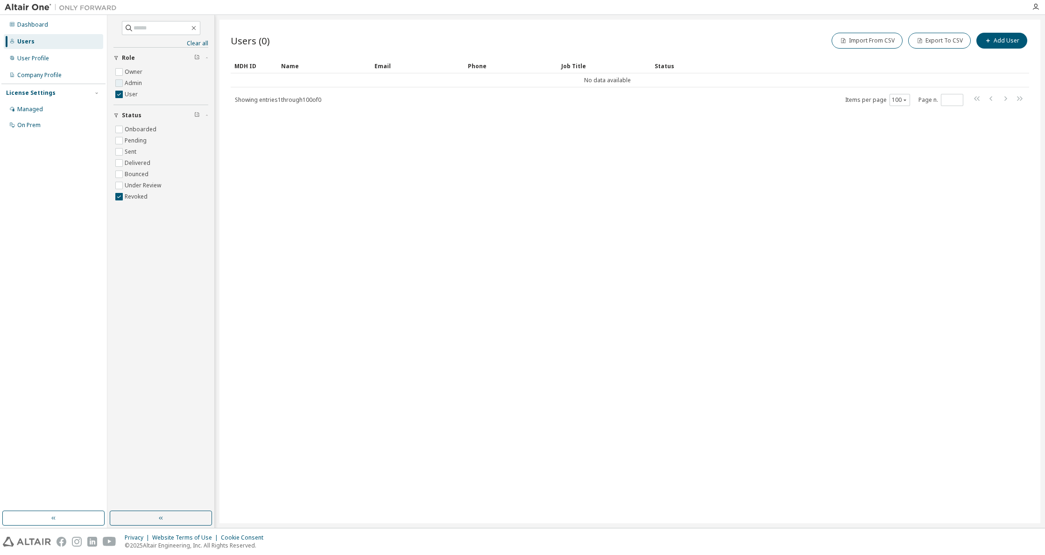
click at [127, 84] on label "Admin" at bounding box center [134, 83] width 19 height 11
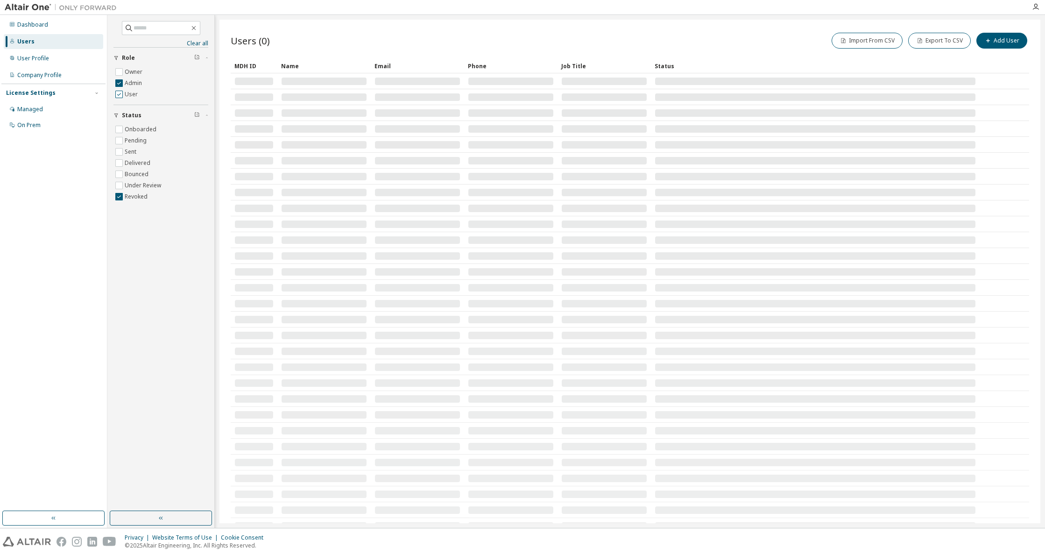
click at [127, 91] on label "User" at bounding box center [132, 94] width 15 height 11
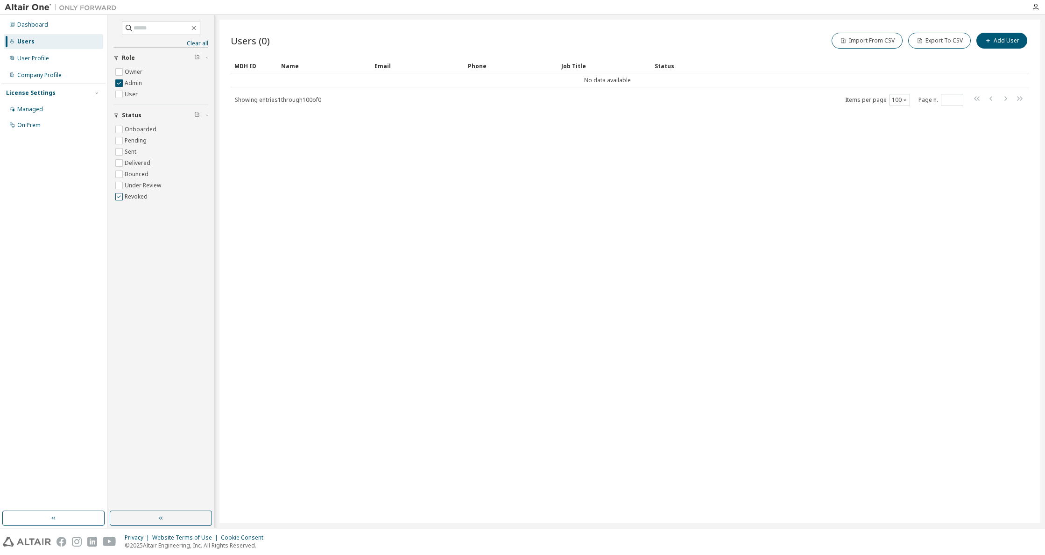
click at [132, 196] on label "Revoked" at bounding box center [137, 196] width 25 height 11
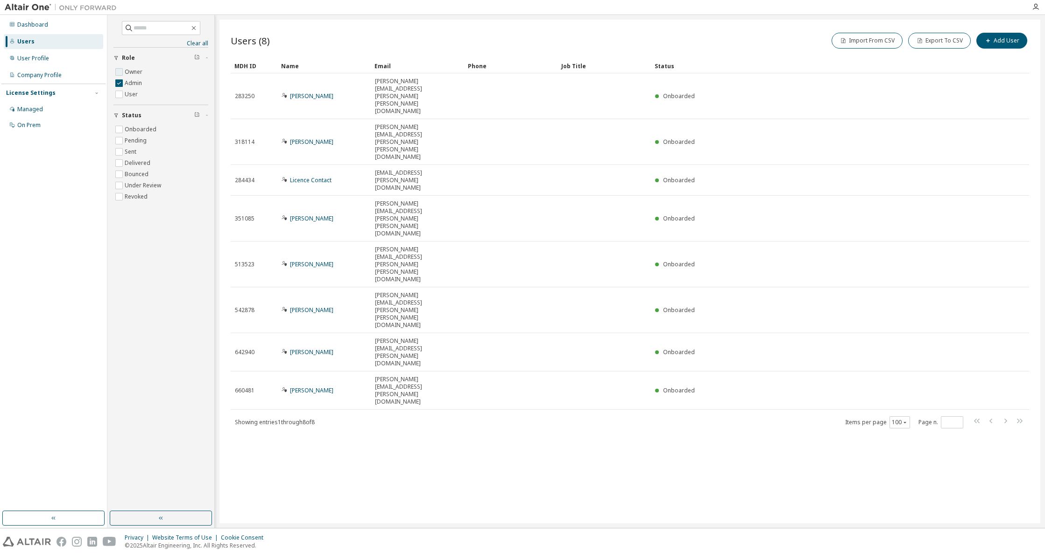
click at [125, 71] on label "Owner" at bounding box center [135, 71] width 20 height 11
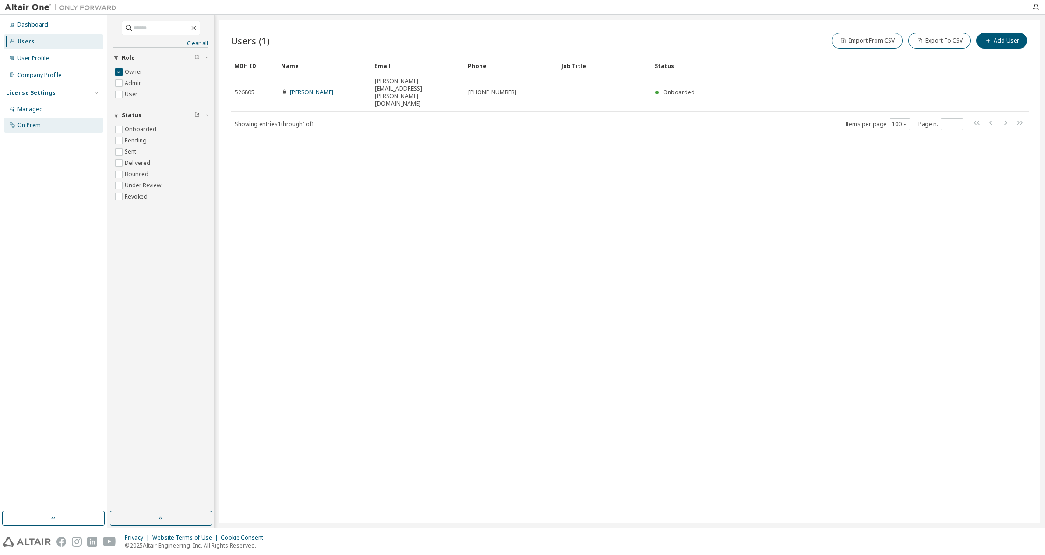
click at [36, 121] on div "On Prem" at bounding box center [28, 124] width 23 height 7
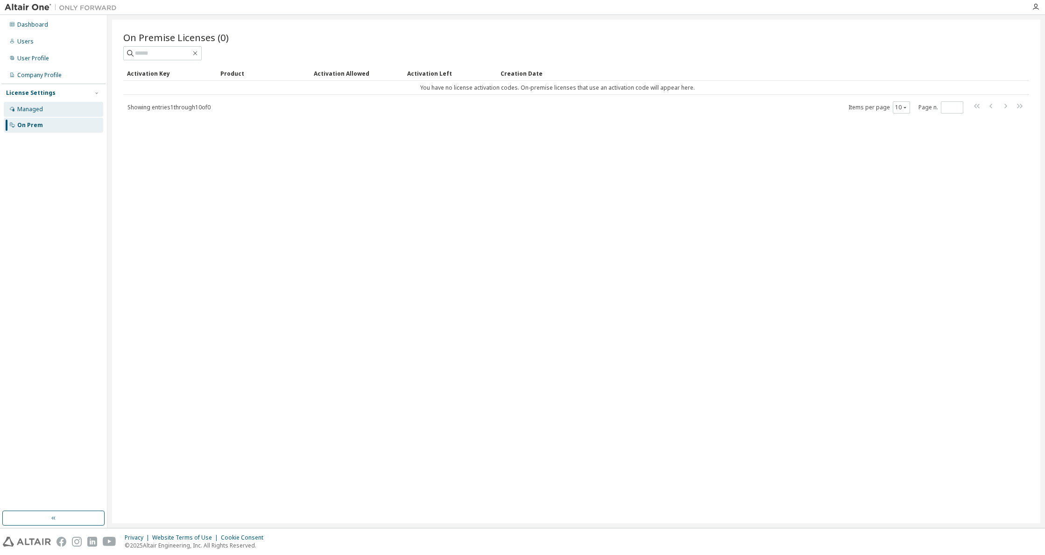
click at [36, 113] on div "Managed" at bounding box center [53, 109] width 99 height 15
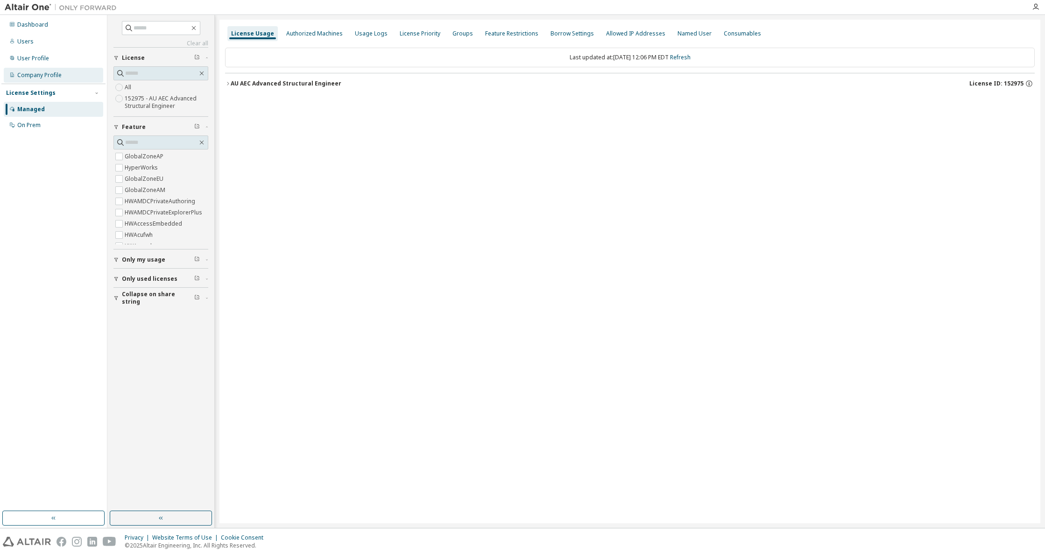
click at [34, 74] on div "Company Profile" at bounding box center [39, 74] width 44 height 7
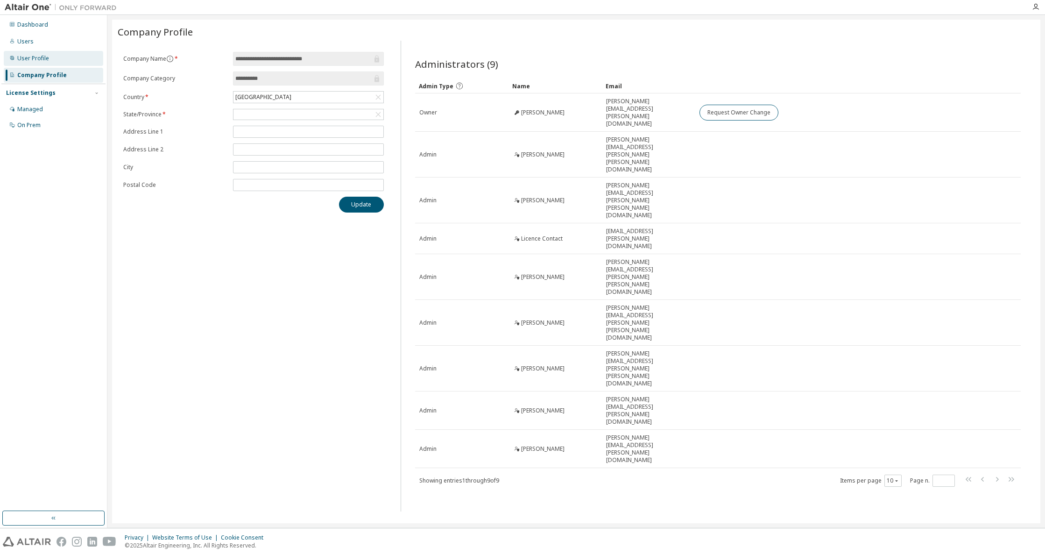
click at [41, 60] on div "User Profile" at bounding box center [33, 58] width 32 height 7
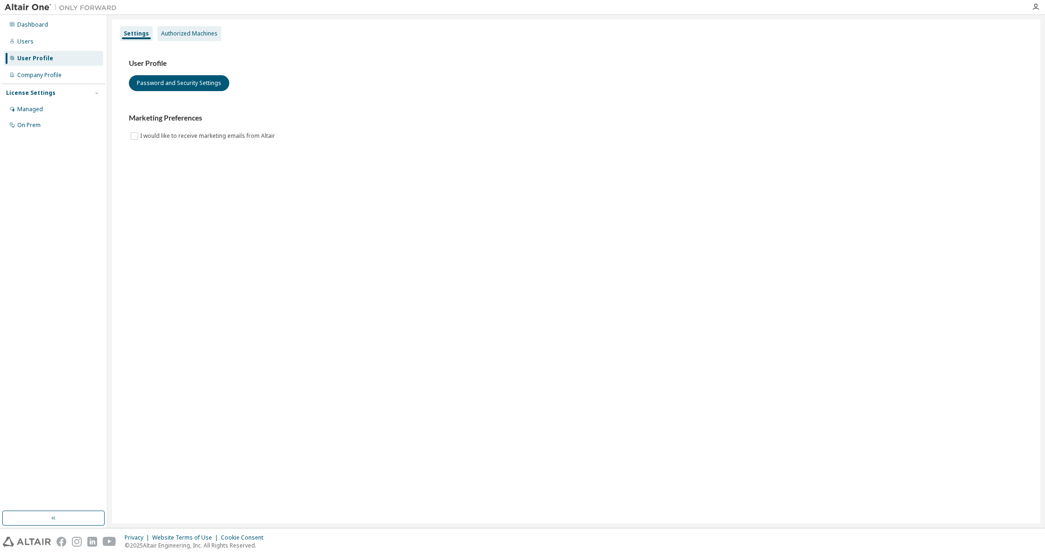
click at [186, 36] on div "Authorized Machines" at bounding box center [189, 33] width 57 height 7
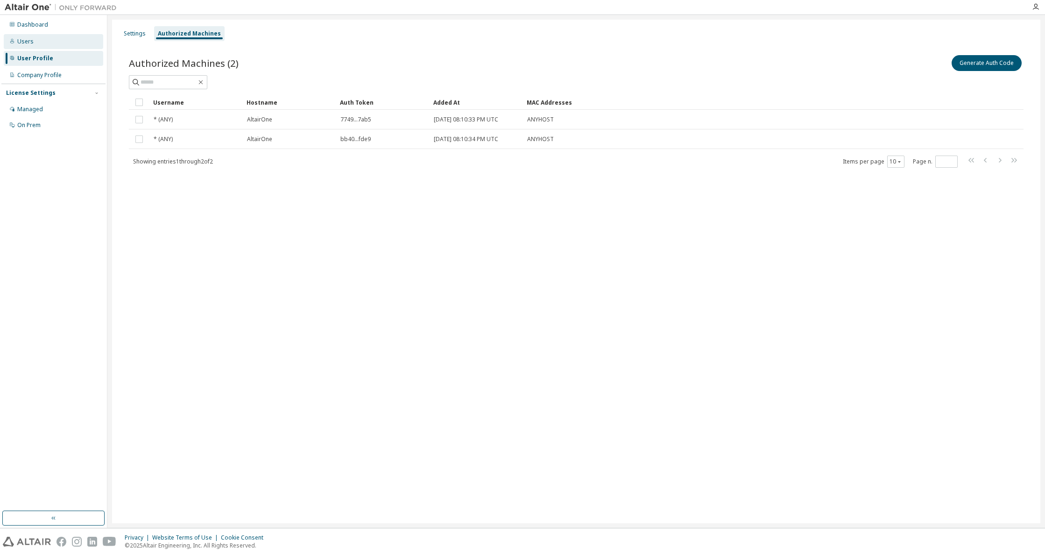
click at [59, 43] on div "Users" at bounding box center [53, 41] width 99 height 15
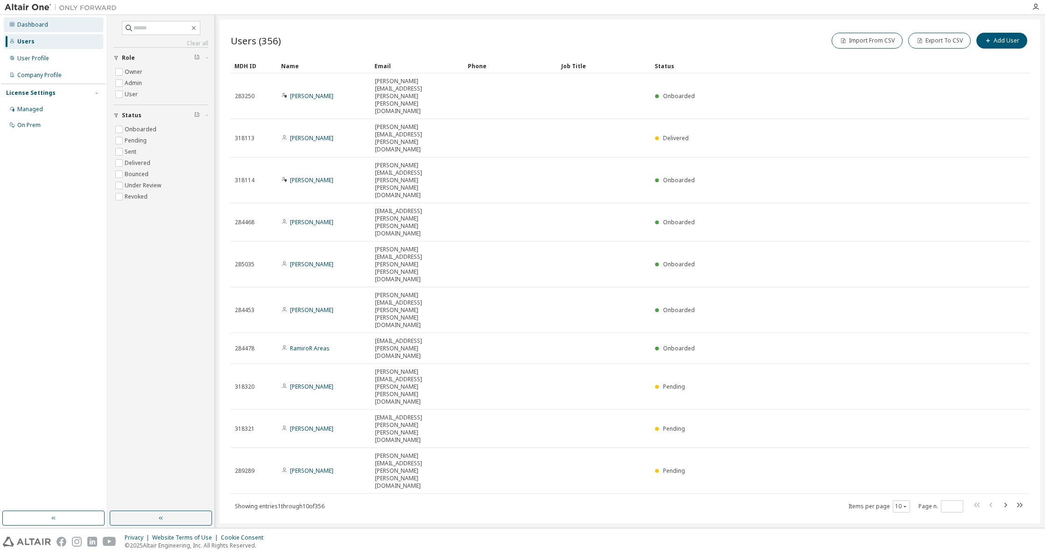
click at [50, 31] on div "Dashboard" at bounding box center [53, 24] width 99 height 15
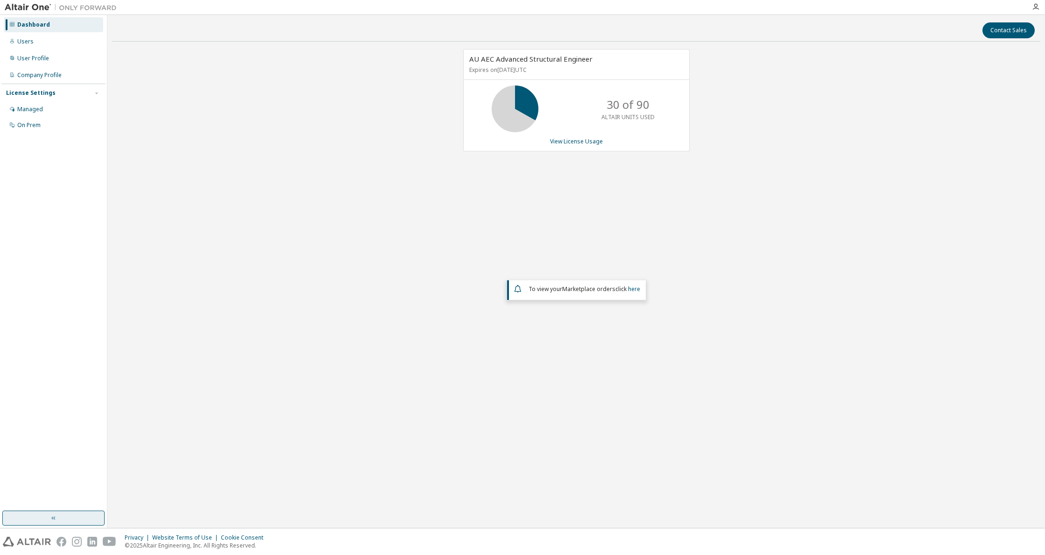
click at [75, 525] on button "button" at bounding box center [53, 518] width 102 height 15
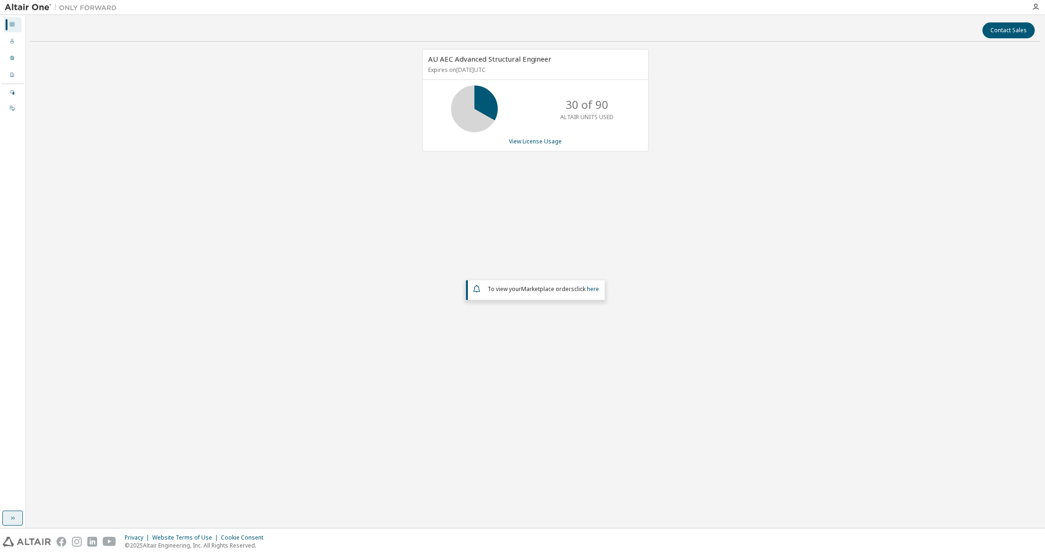
click at [17, 520] on button "button" at bounding box center [12, 518] width 21 height 15
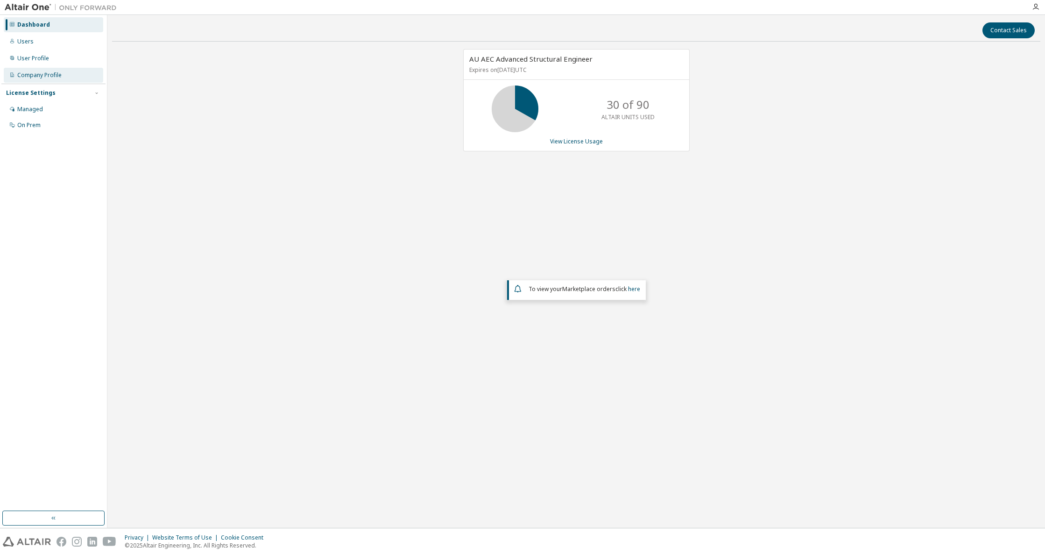
click at [39, 74] on div "Company Profile" at bounding box center [39, 74] width 44 height 7
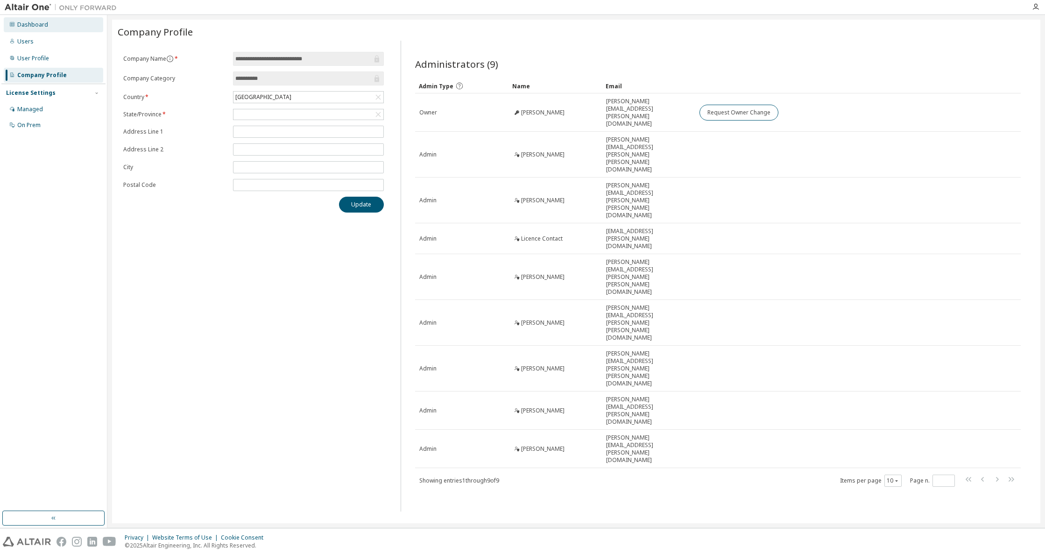
click at [36, 26] on div "Dashboard" at bounding box center [32, 24] width 31 height 7
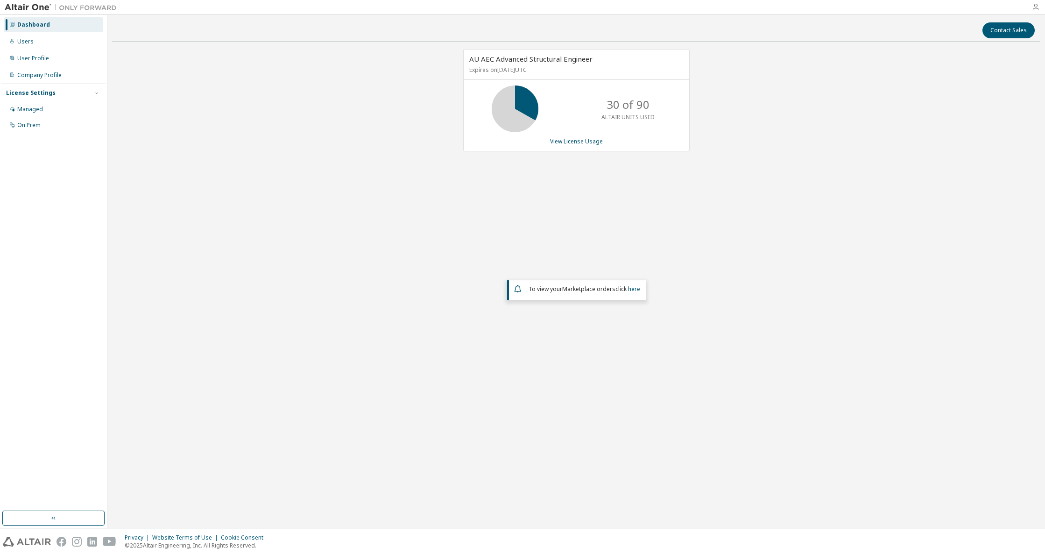
click at [1035, 5] on icon "button" at bounding box center [1035, 6] width 7 height 7
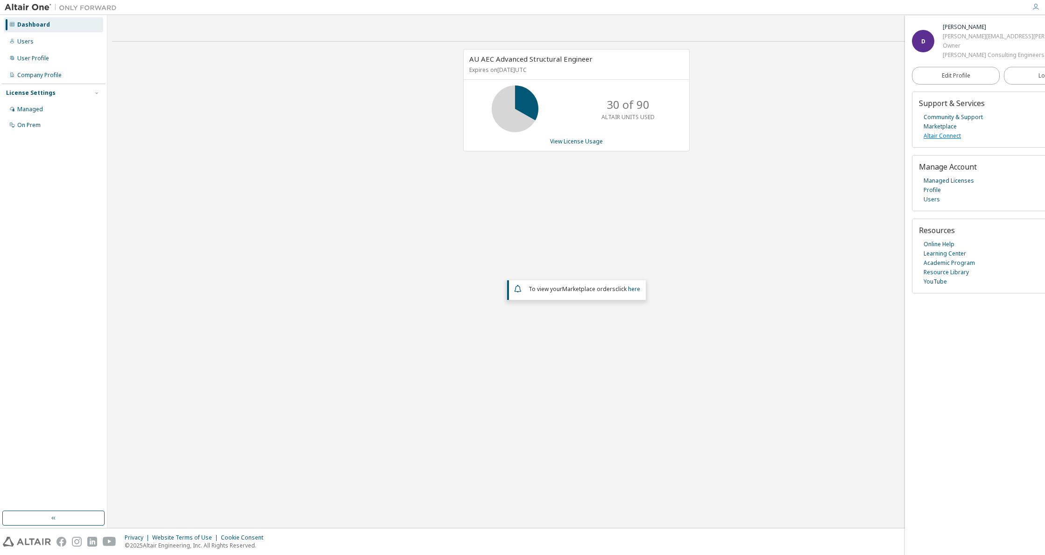
click at [948, 141] on link "Altair Connect" at bounding box center [942, 135] width 37 height 9
click at [571, 143] on link "View License Usage" at bounding box center [576, 141] width 53 height 8
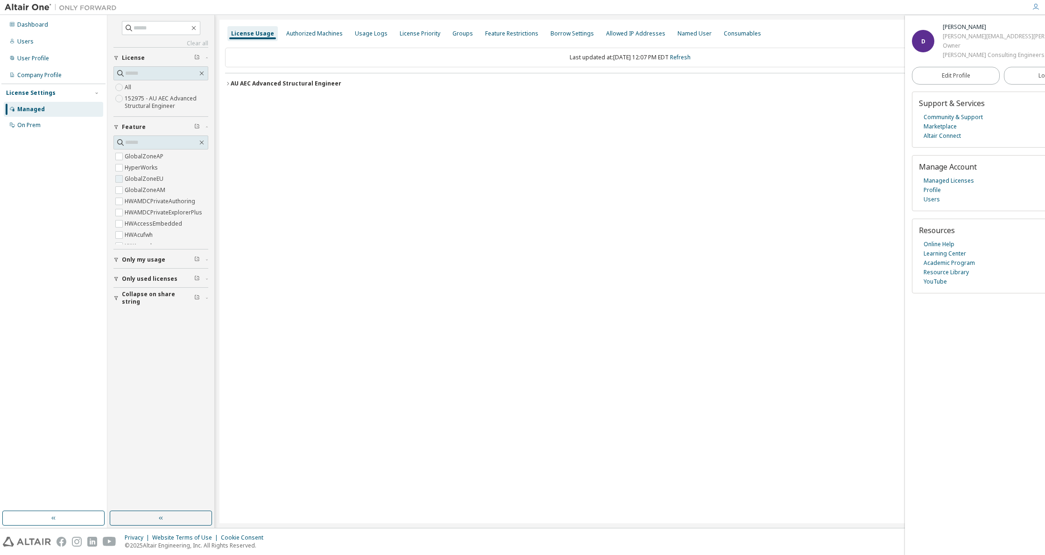
click at [142, 179] on label "GlobalZoneEU" at bounding box center [145, 178] width 41 height 11
click at [289, 84] on div "AU AEC Advanced Structural Engineer" at bounding box center [286, 83] width 111 height 7
click at [149, 157] on label "GlobalZoneEU" at bounding box center [145, 156] width 41 height 11
